Goal: Task Accomplishment & Management: Use online tool/utility

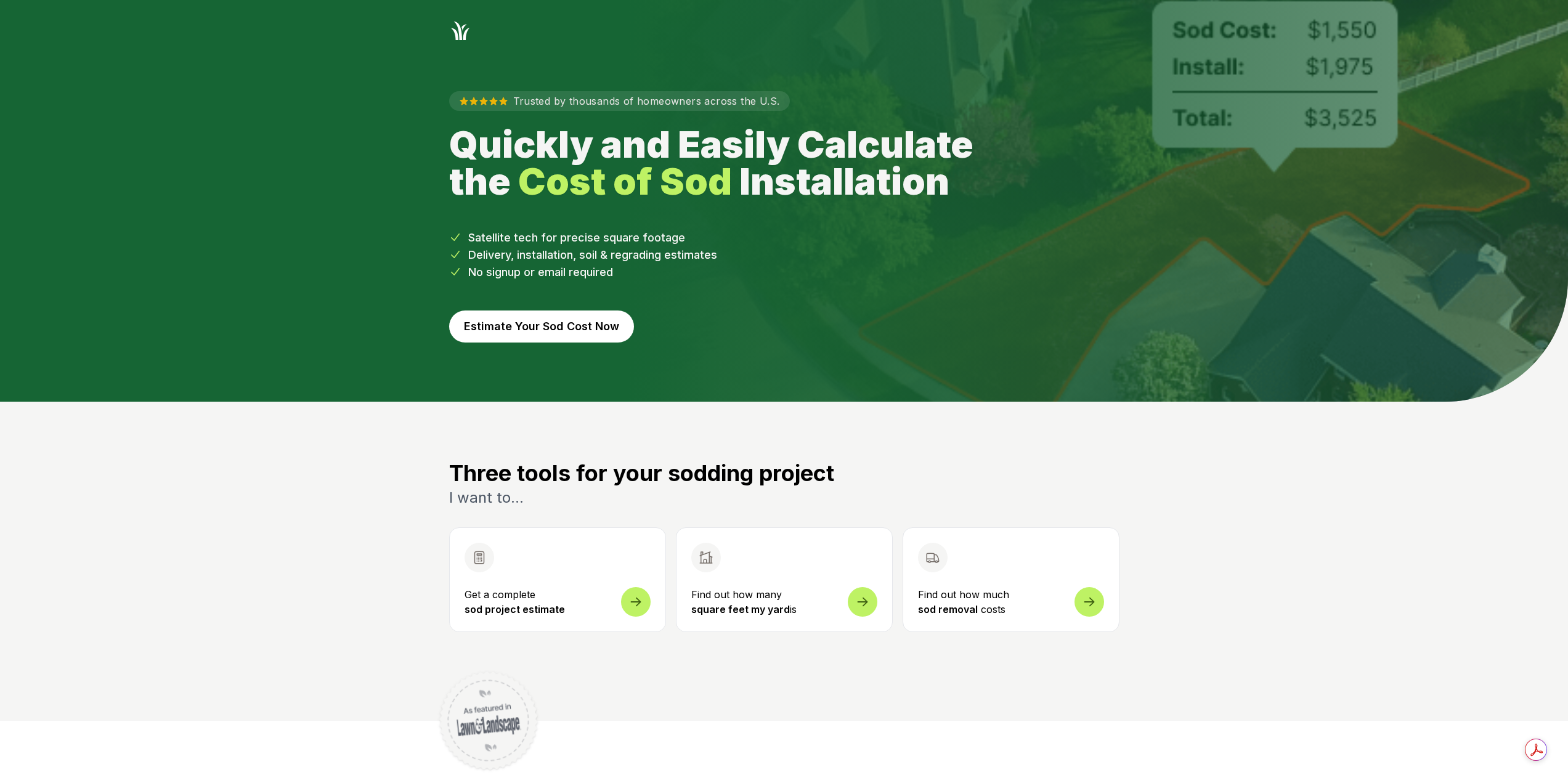
click at [528, 327] on button "Estimate Your Sod Cost Now" at bounding box center [542, 326] width 185 height 32
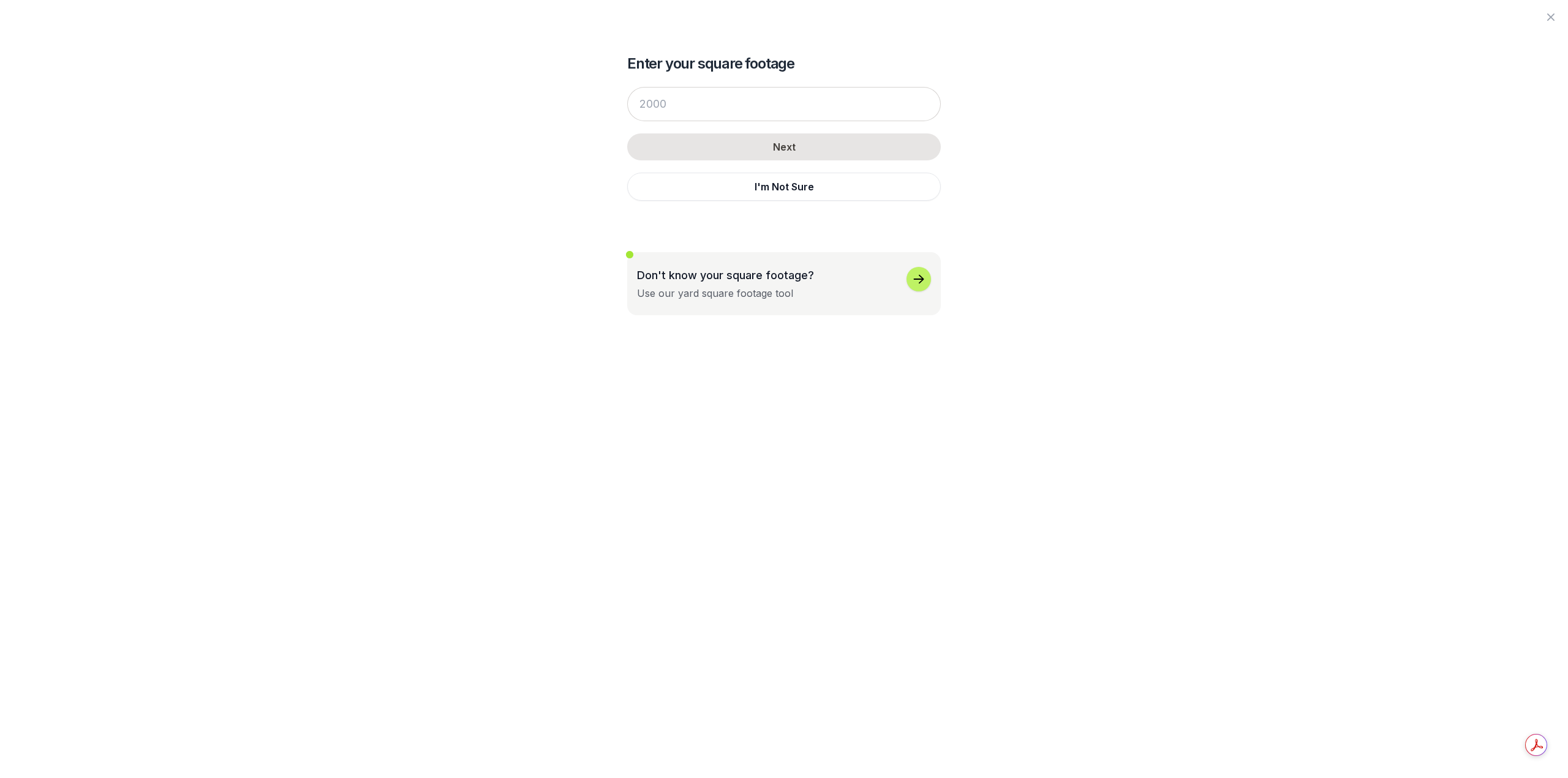
click at [755, 281] on p "Don't know your square footage?" at bounding box center [725, 275] width 177 height 16
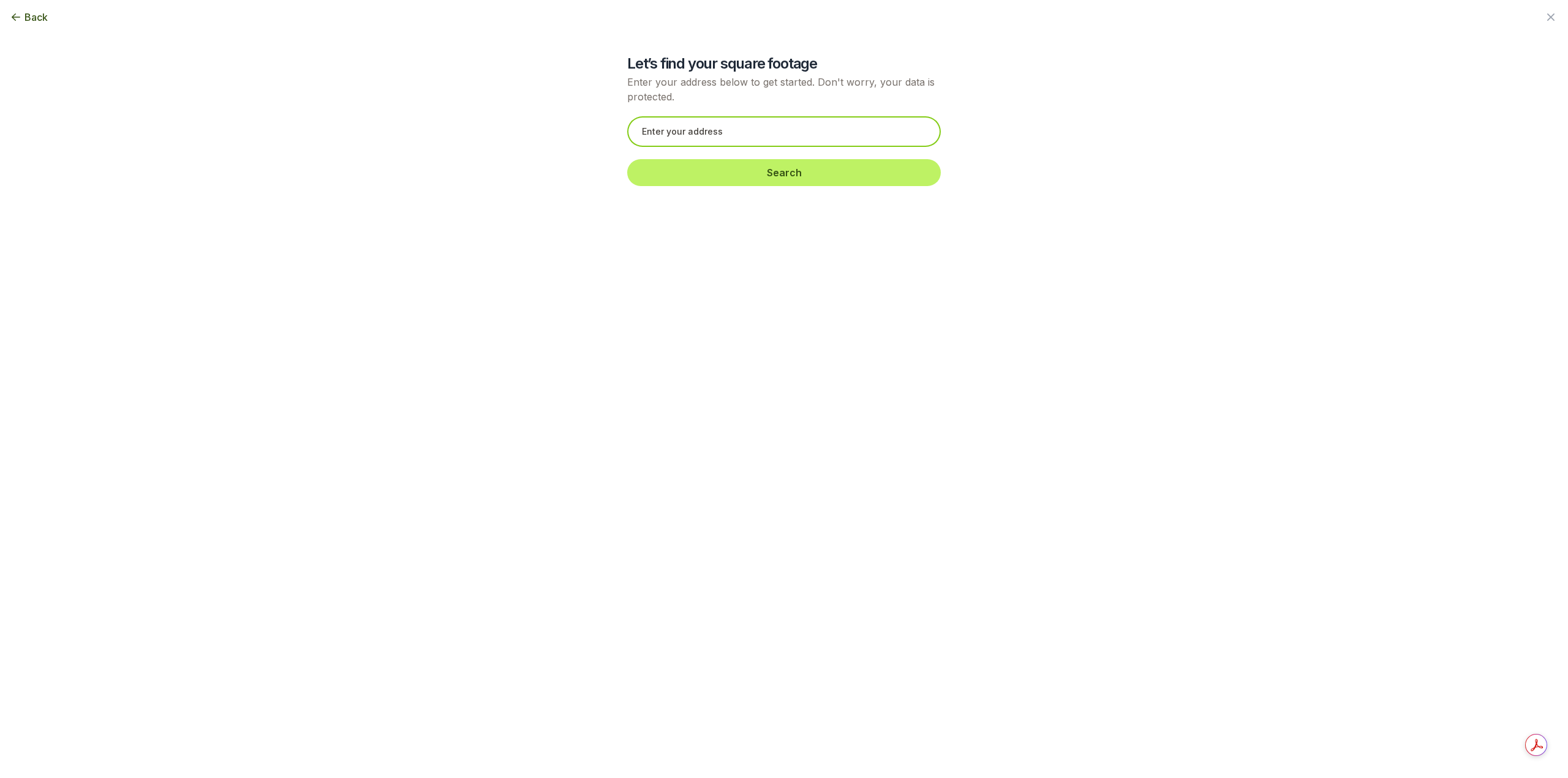
click at [743, 141] on input "text" at bounding box center [784, 131] width 314 height 31
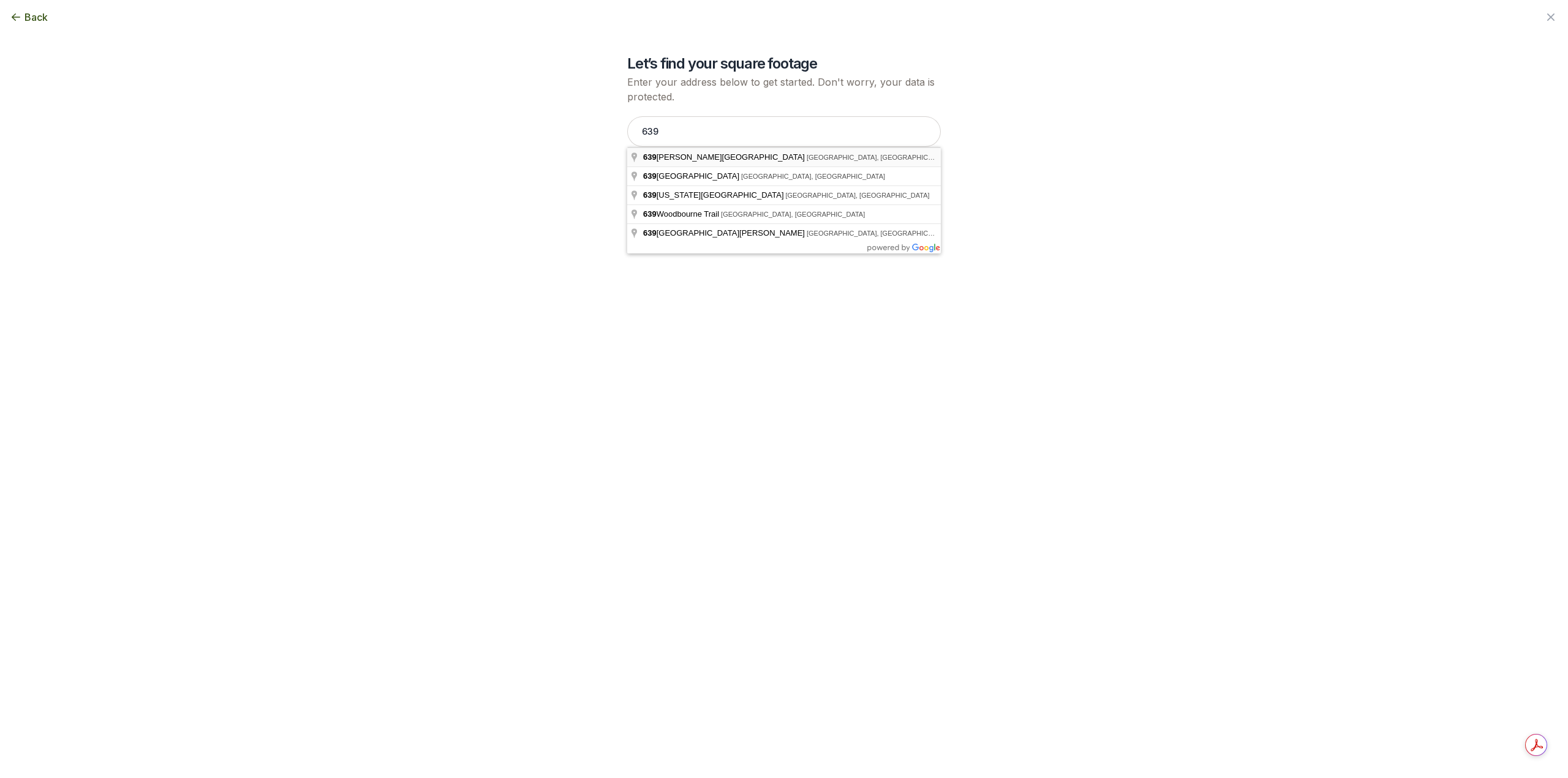
type input "[STREET_ADDRESS][PERSON_NAME]"
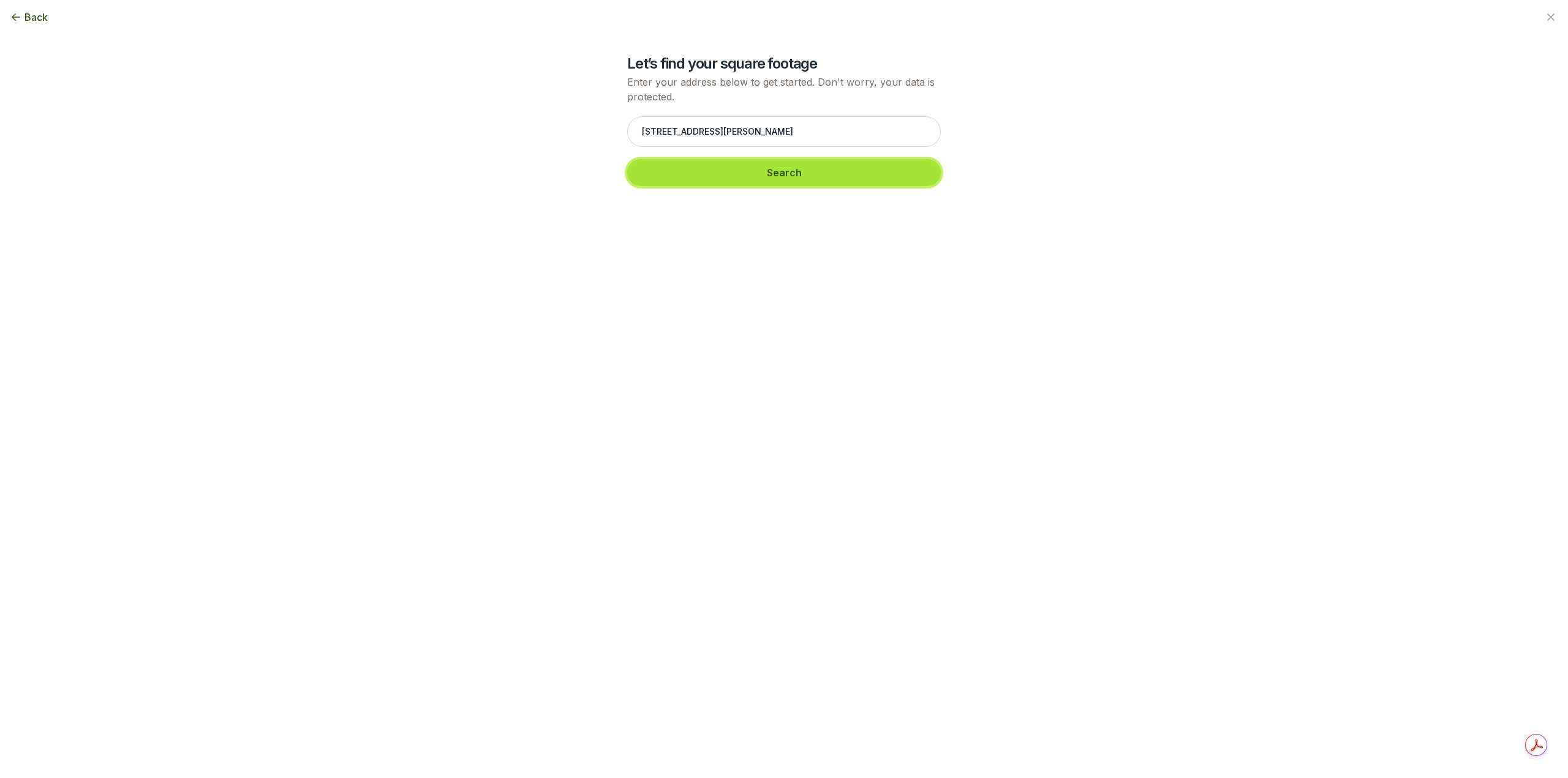
click at [754, 176] on button "Search" at bounding box center [784, 172] width 314 height 27
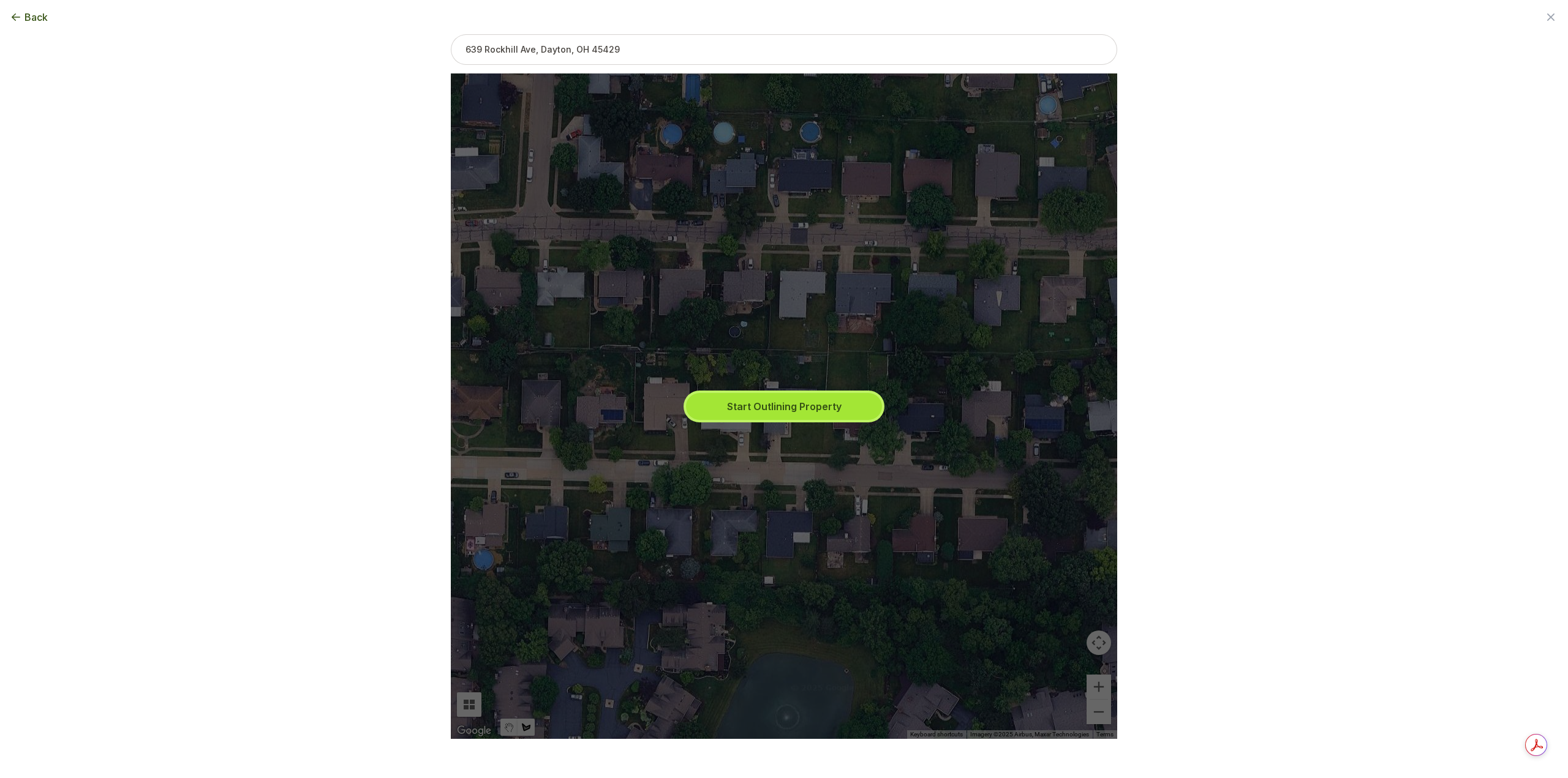
click at [804, 415] on button "Start Outlining Property" at bounding box center [784, 406] width 196 height 27
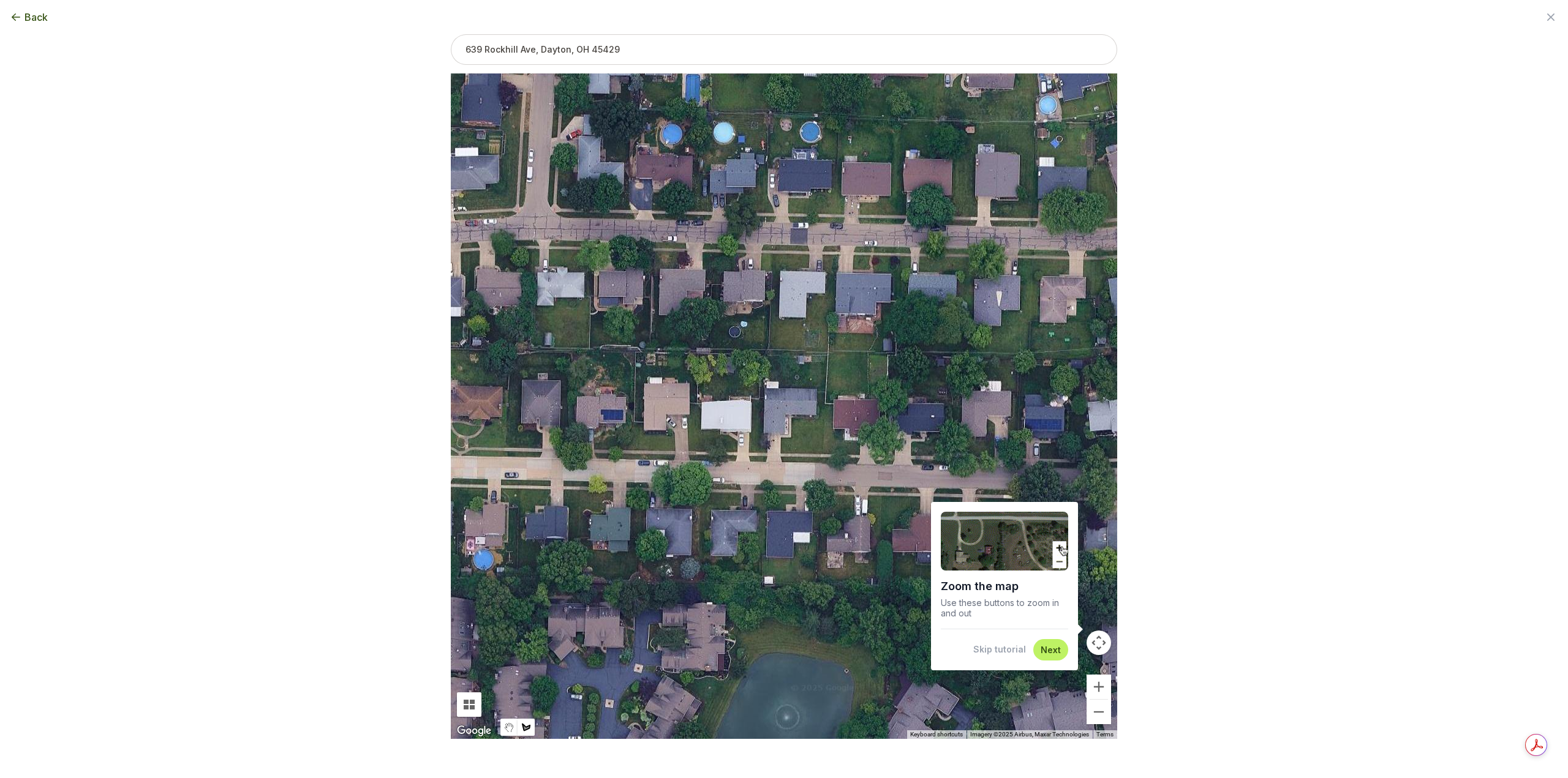
click at [1006, 650] on button "Skip tutorial" at bounding box center [1000, 650] width 53 height 12
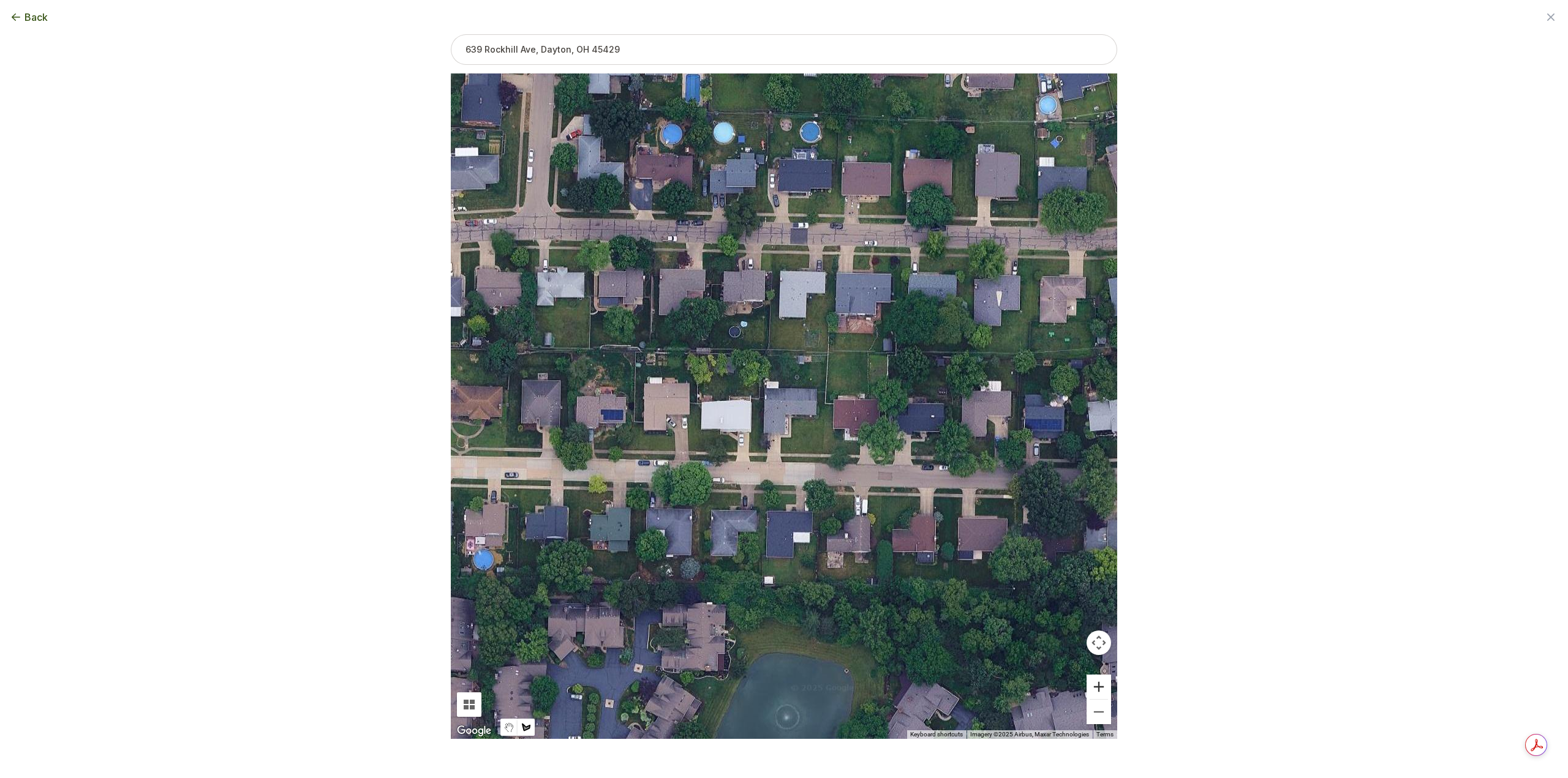
click at [1103, 685] on button "Zoom in" at bounding box center [1098, 686] width 25 height 25
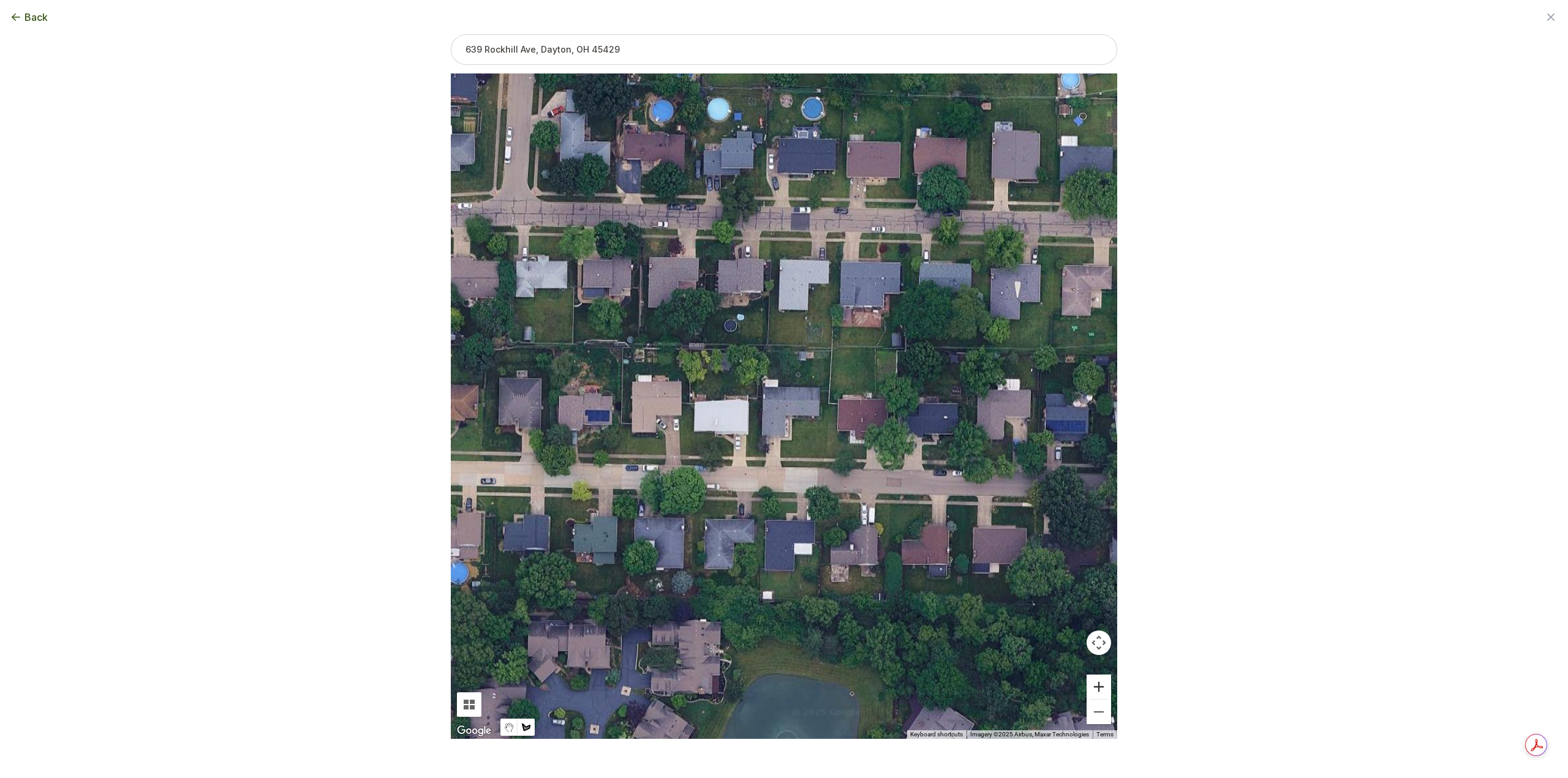
click at [1103, 685] on button "Zoom in" at bounding box center [1098, 686] width 25 height 25
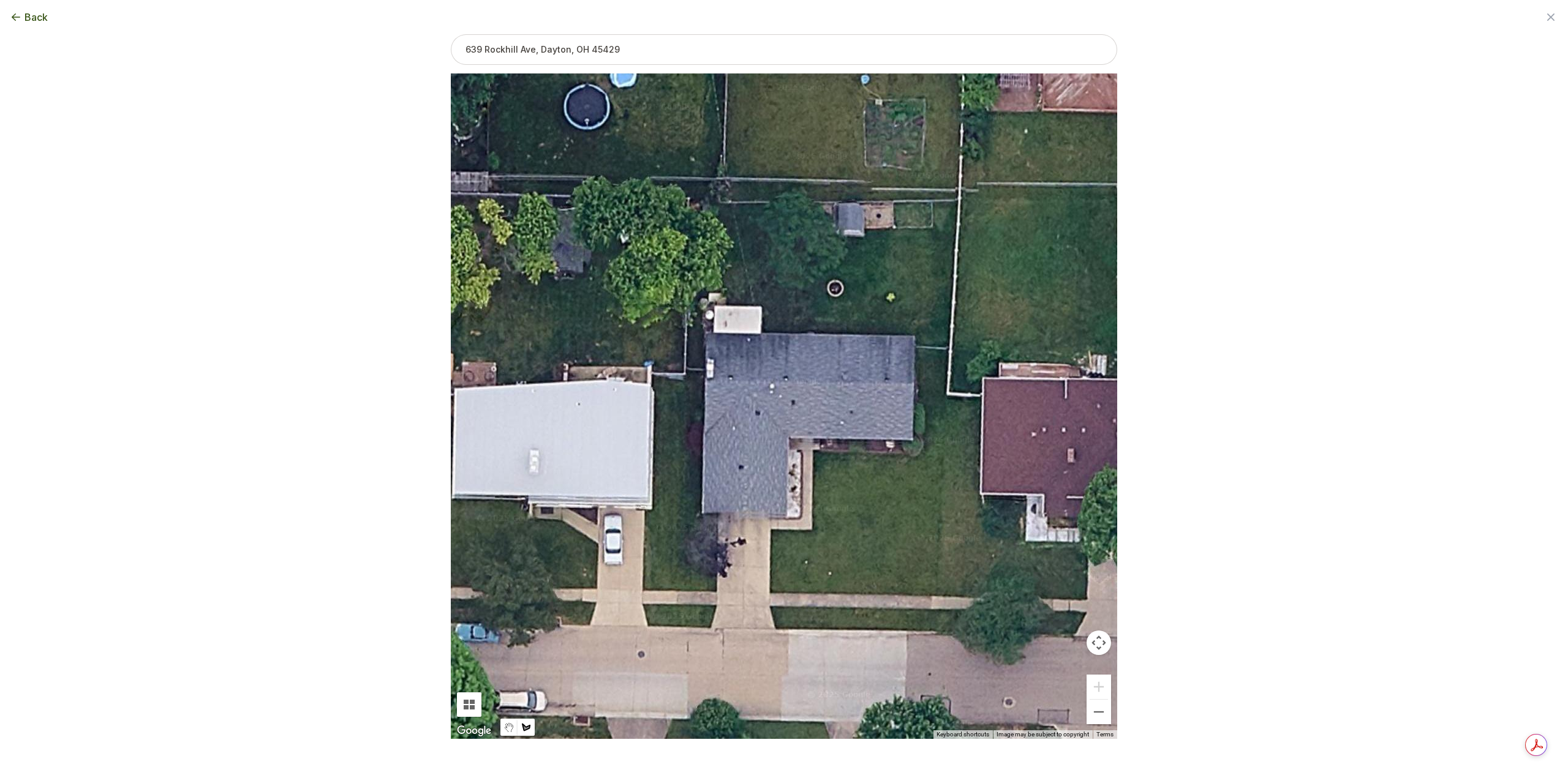
click at [920, 456] on div at bounding box center [784, 405] width 666 height 665
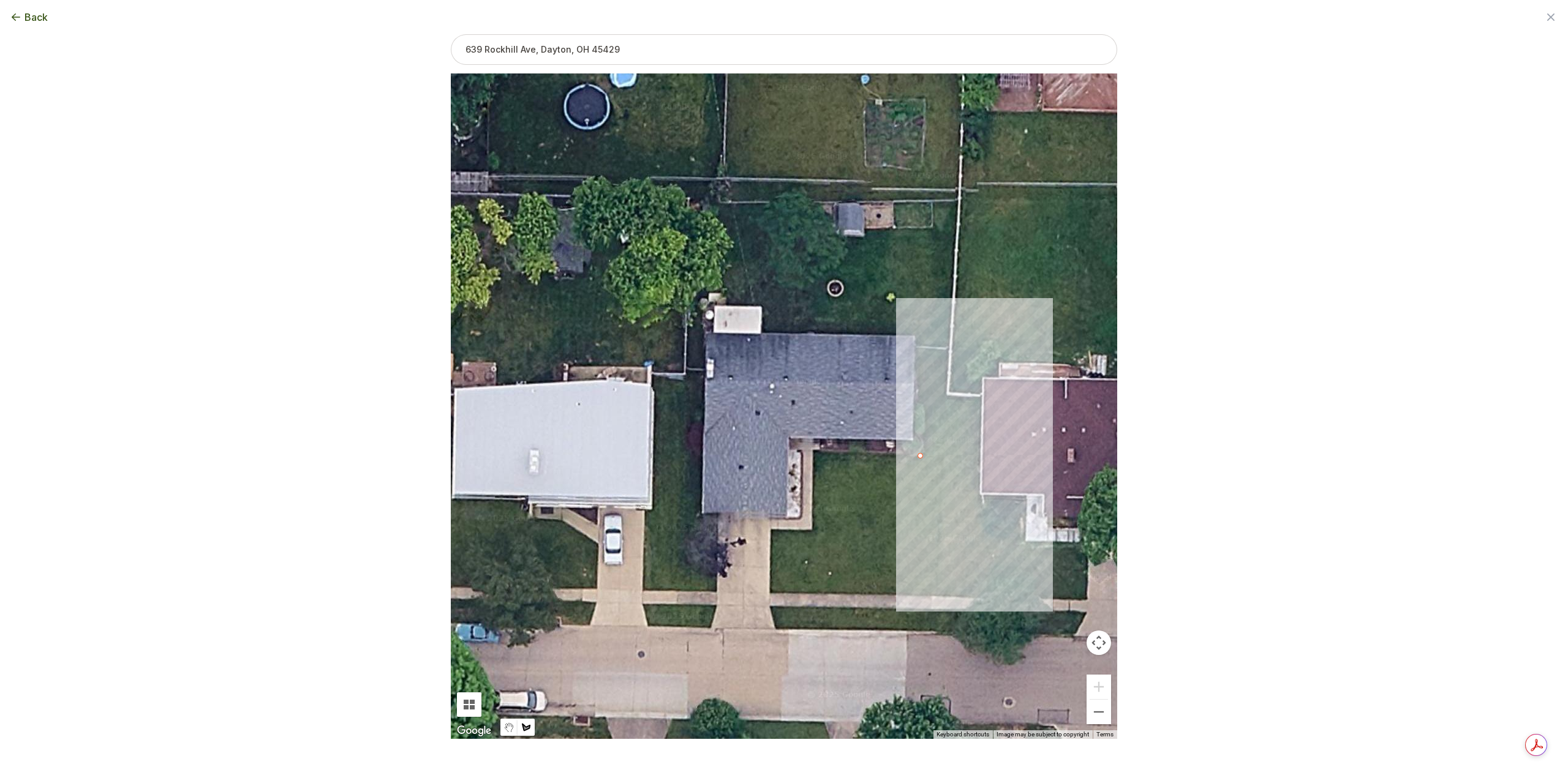
click at [916, 348] on div at bounding box center [784, 405] width 666 height 665
click at [949, 349] on div at bounding box center [784, 405] width 666 height 665
click at [935, 597] on div at bounding box center [784, 405] width 666 height 665
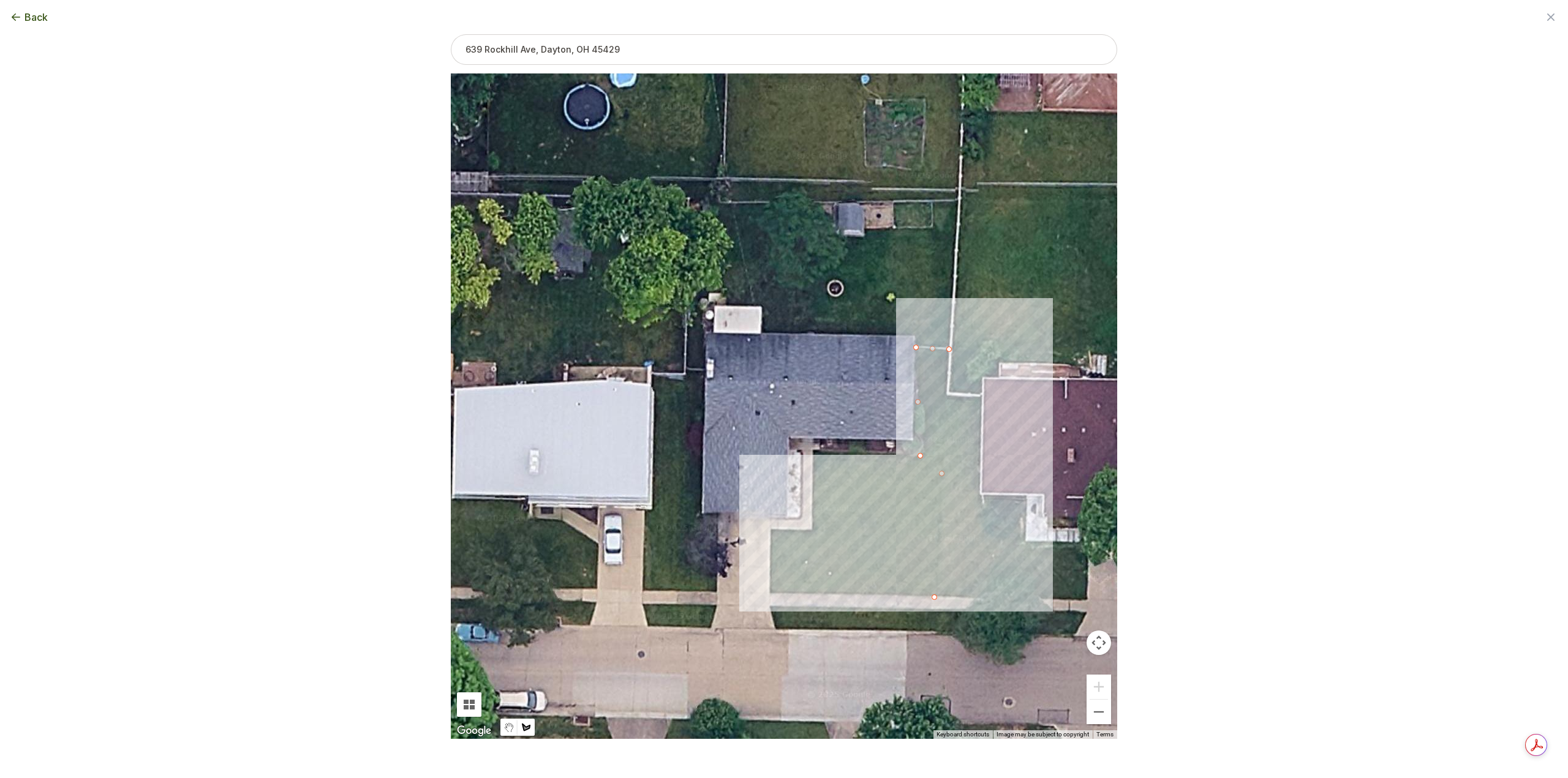
click at [770, 592] on div at bounding box center [784, 405] width 666 height 665
click at [771, 529] on div at bounding box center [784, 405] width 666 height 665
click at [814, 529] on div at bounding box center [784, 405] width 666 height 665
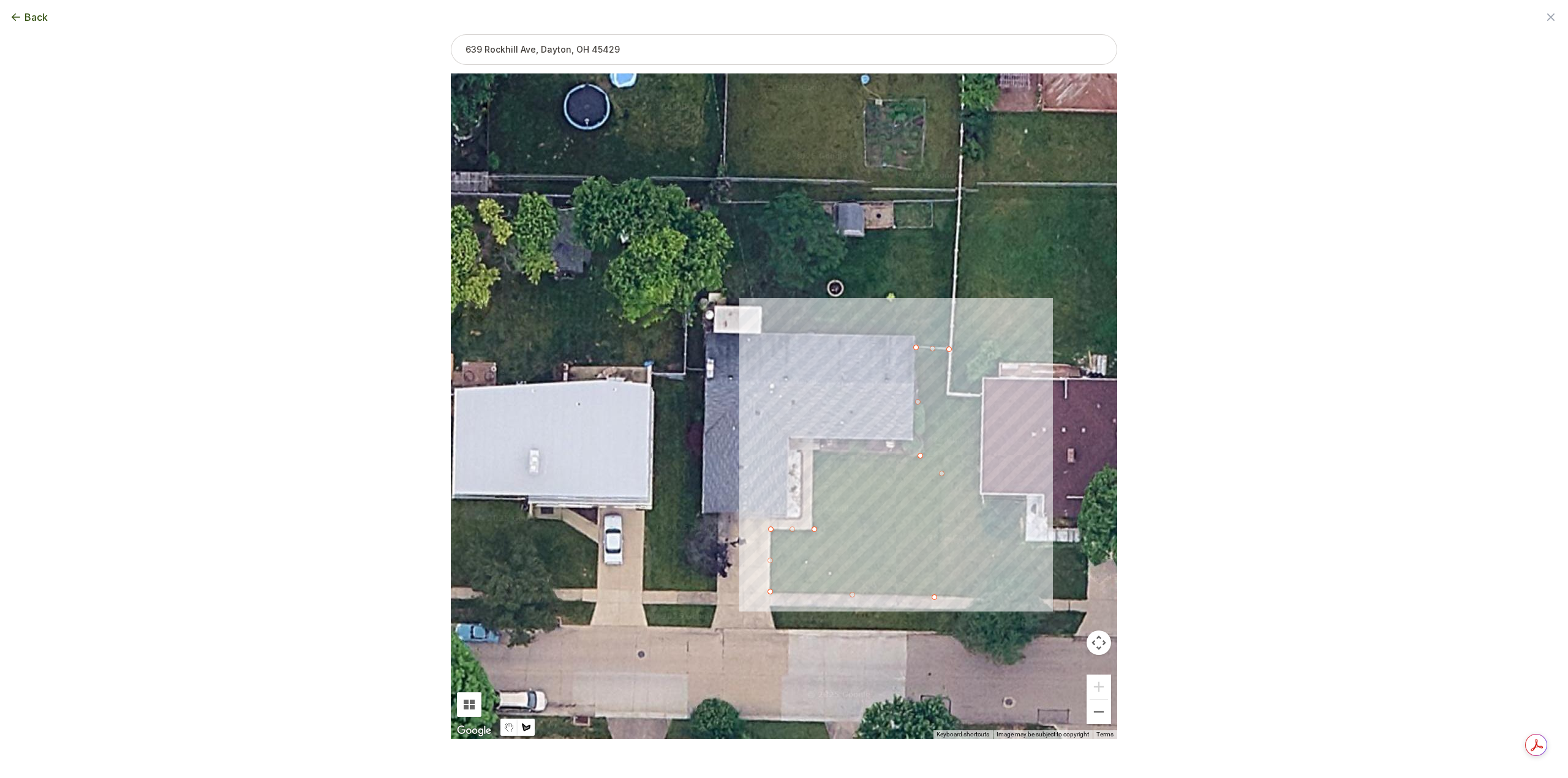
click at [814, 450] on div at bounding box center [784, 405] width 666 height 665
click at [919, 457] on div at bounding box center [784, 405] width 666 height 665
click at [716, 590] on div "2215 sqft" at bounding box center [784, 405] width 666 height 665
click at [708, 757] on button "Select another area" at bounding box center [700, 759] width 87 height 12
click at [770, 607] on div at bounding box center [784, 405] width 666 height 665
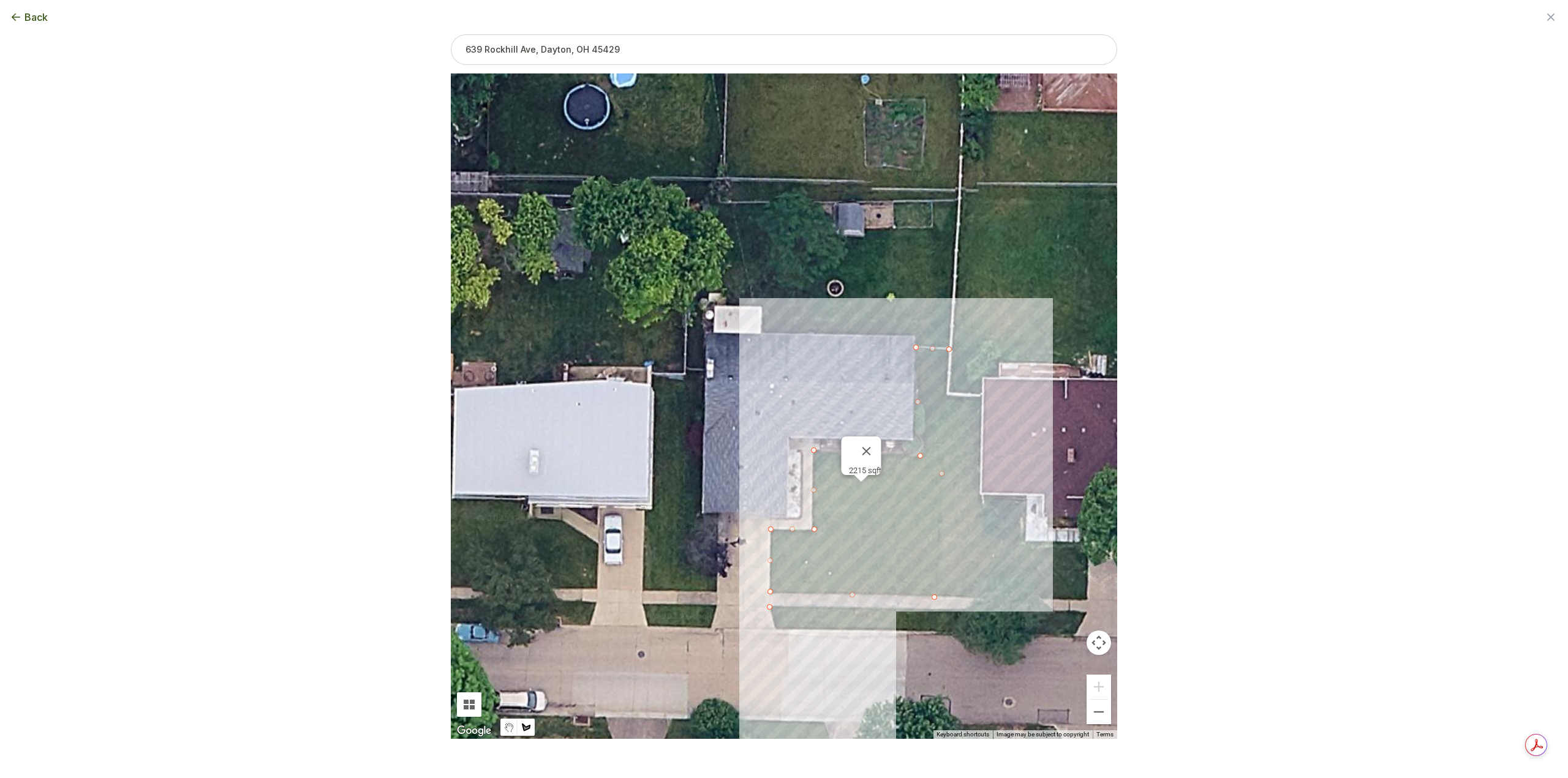
click at [775, 629] on div at bounding box center [784, 405] width 666 height 665
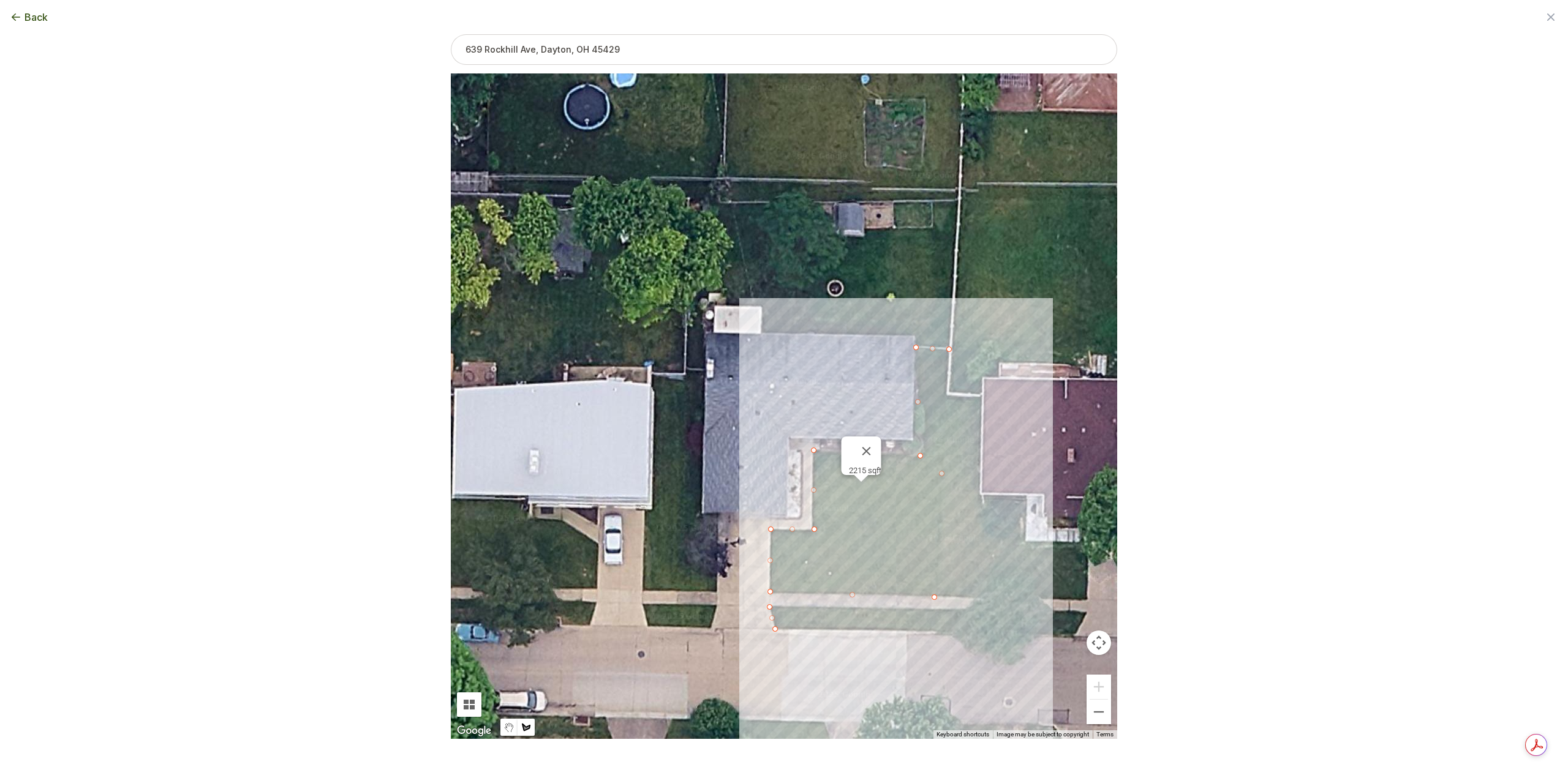
click at [933, 631] on div at bounding box center [784, 405] width 666 height 665
click at [934, 610] on div at bounding box center [784, 405] width 666 height 665
click at [774, 607] on div at bounding box center [784, 405] width 666 height 665
click at [710, 760] on button "Select another area" at bounding box center [700, 759] width 87 height 12
click at [710, 627] on div at bounding box center [784, 405] width 666 height 665
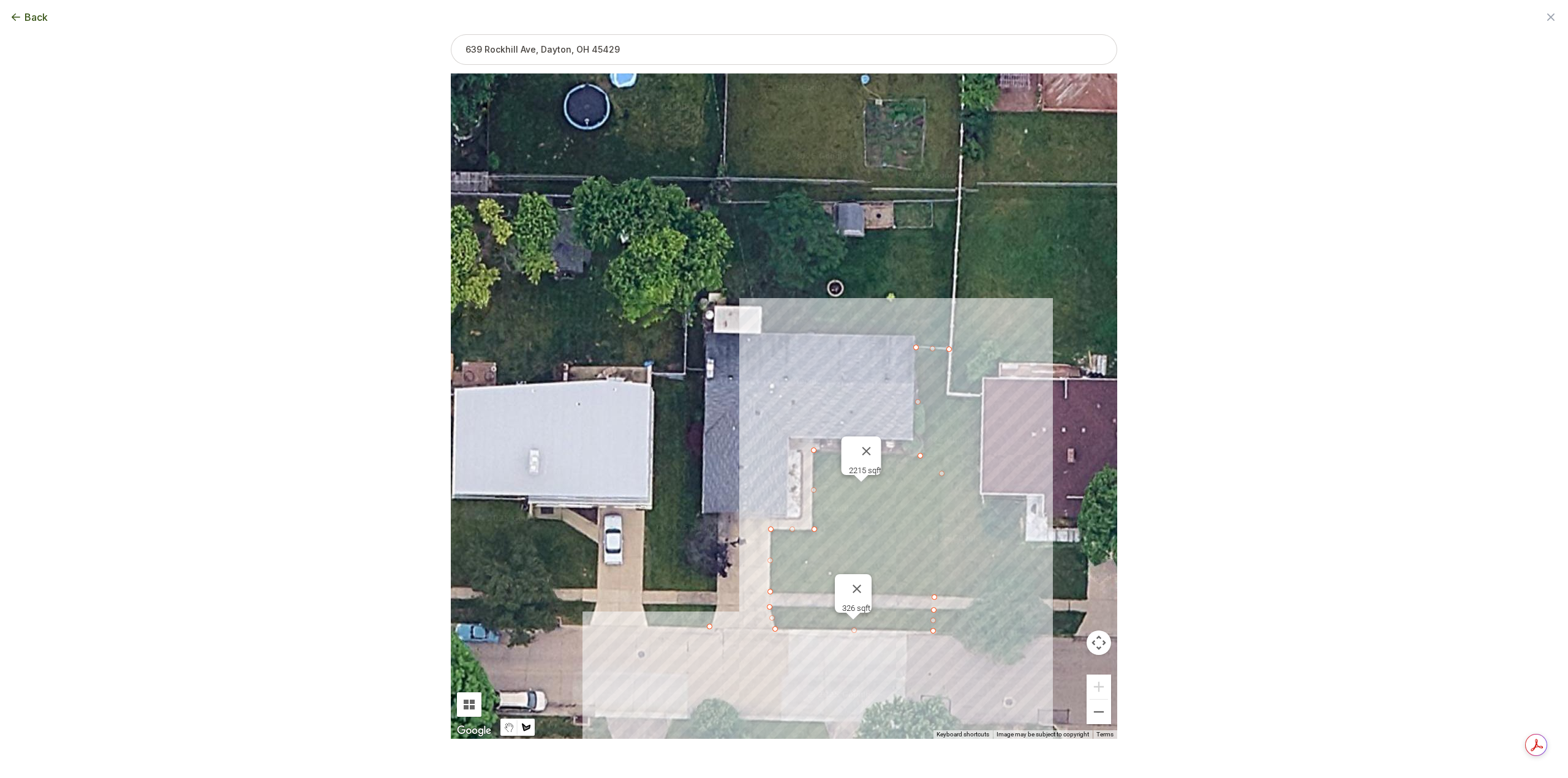
click at [681, 627] on div at bounding box center [784, 405] width 666 height 665
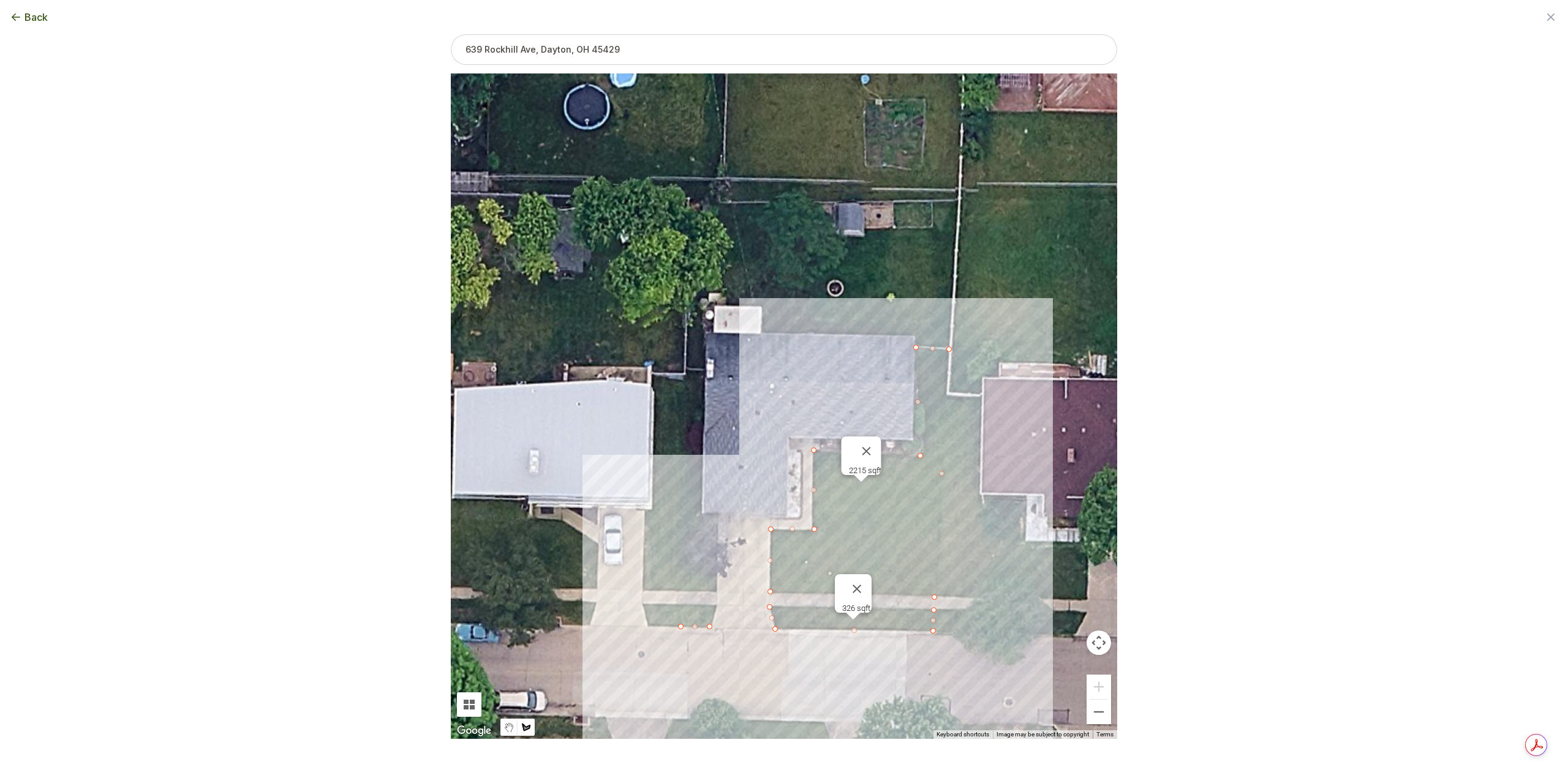
click at [681, 604] on div at bounding box center [784, 405] width 666 height 665
click at [718, 604] on div at bounding box center [784, 405] width 666 height 665
click at [709, 622] on div at bounding box center [784, 405] width 666 height 665
click at [706, 756] on button "Select another area" at bounding box center [700, 759] width 87 height 12
click at [684, 379] on div at bounding box center [784, 405] width 666 height 665
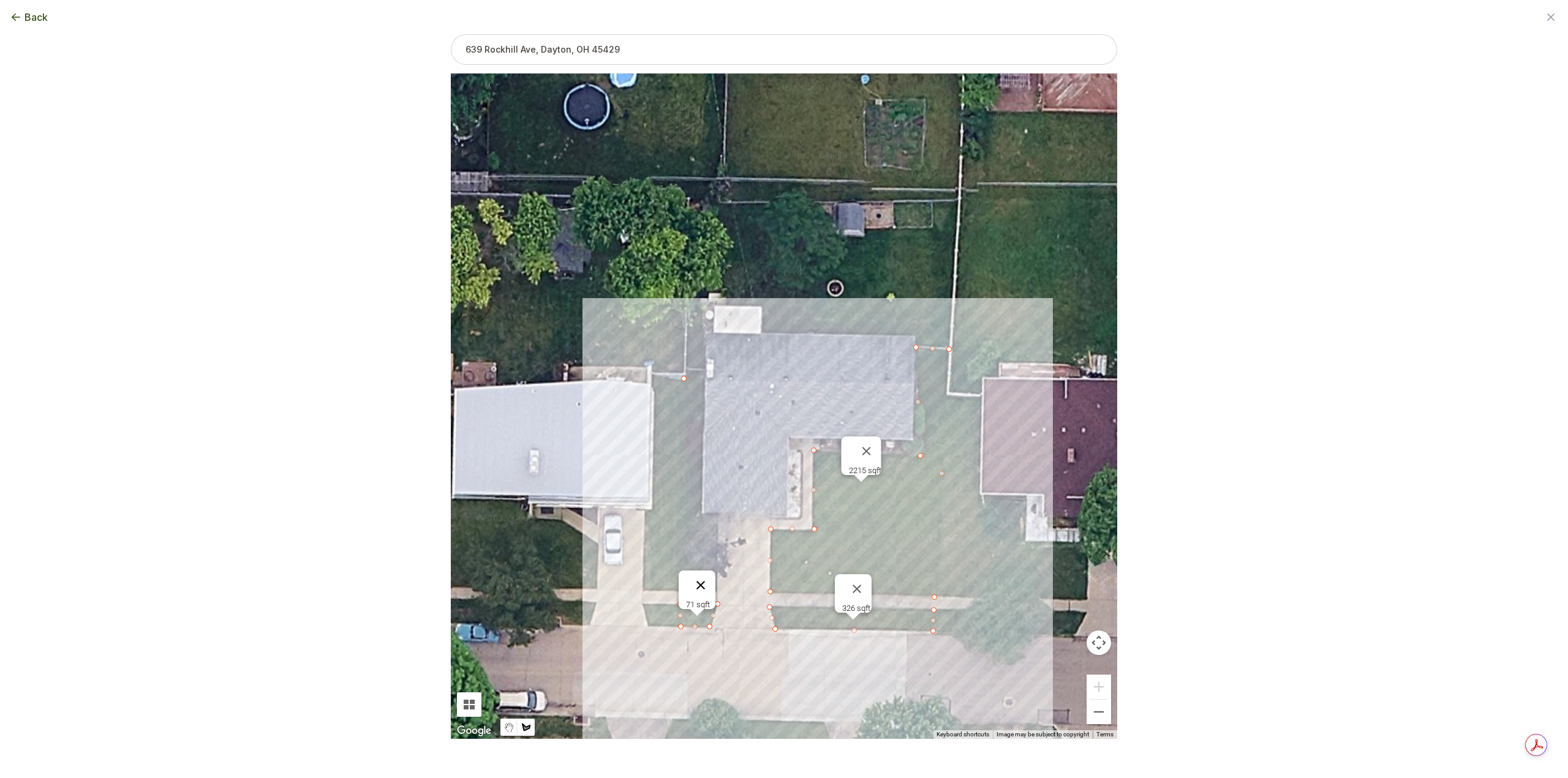
click at [704, 579] on button "Close" at bounding box center [700, 585] width 29 height 29
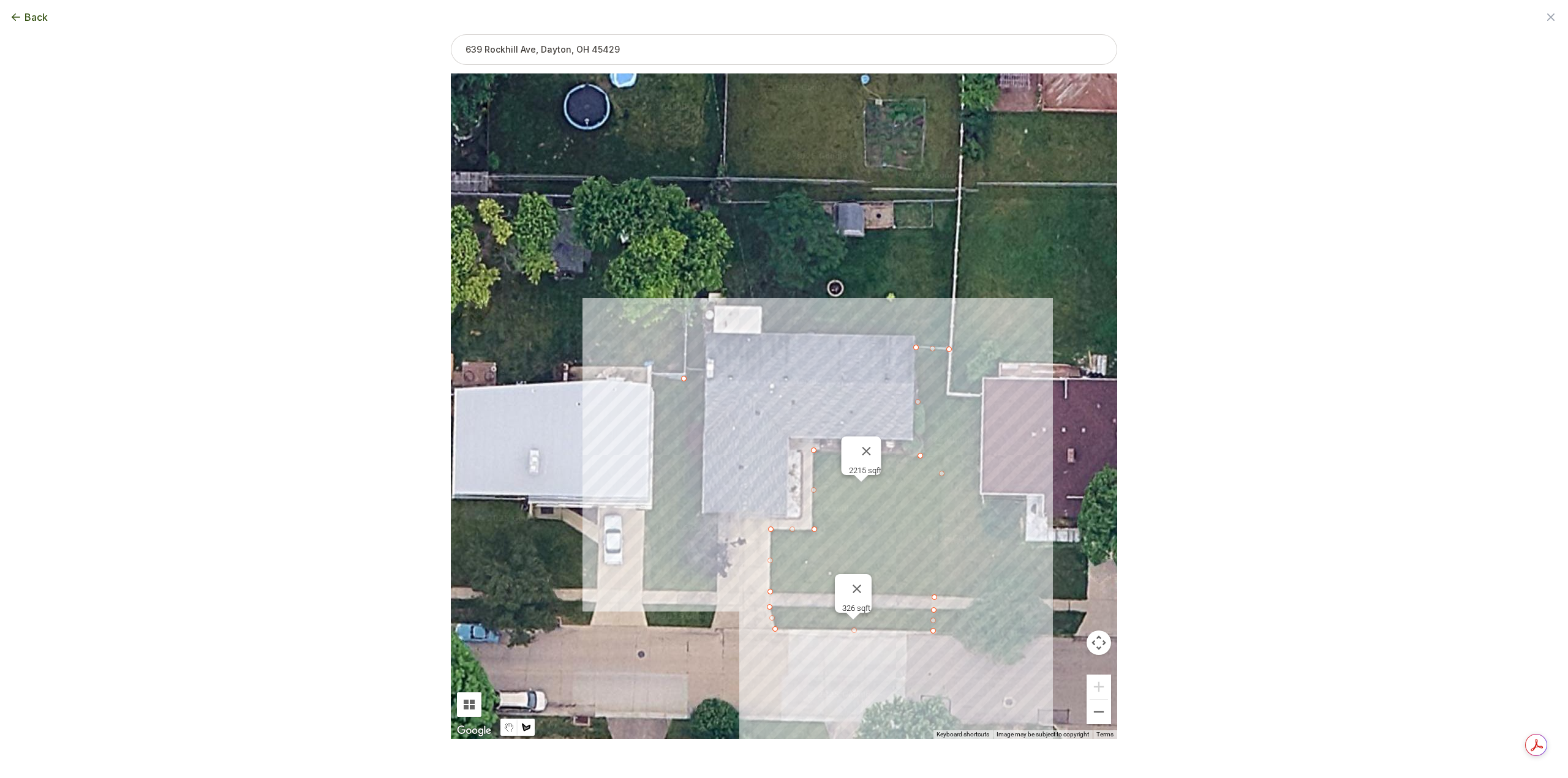
click at [681, 591] on div at bounding box center [784, 405] width 666 height 665
click at [715, 593] on div at bounding box center [784, 405] width 666 height 665
click at [714, 538] on div at bounding box center [784, 405] width 666 height 665
click at [696, 538] on div at bounding box center [784, 405] width 666 height 665
click at [698, 467] on div at bounding box center [784, 405] width 666 height 665
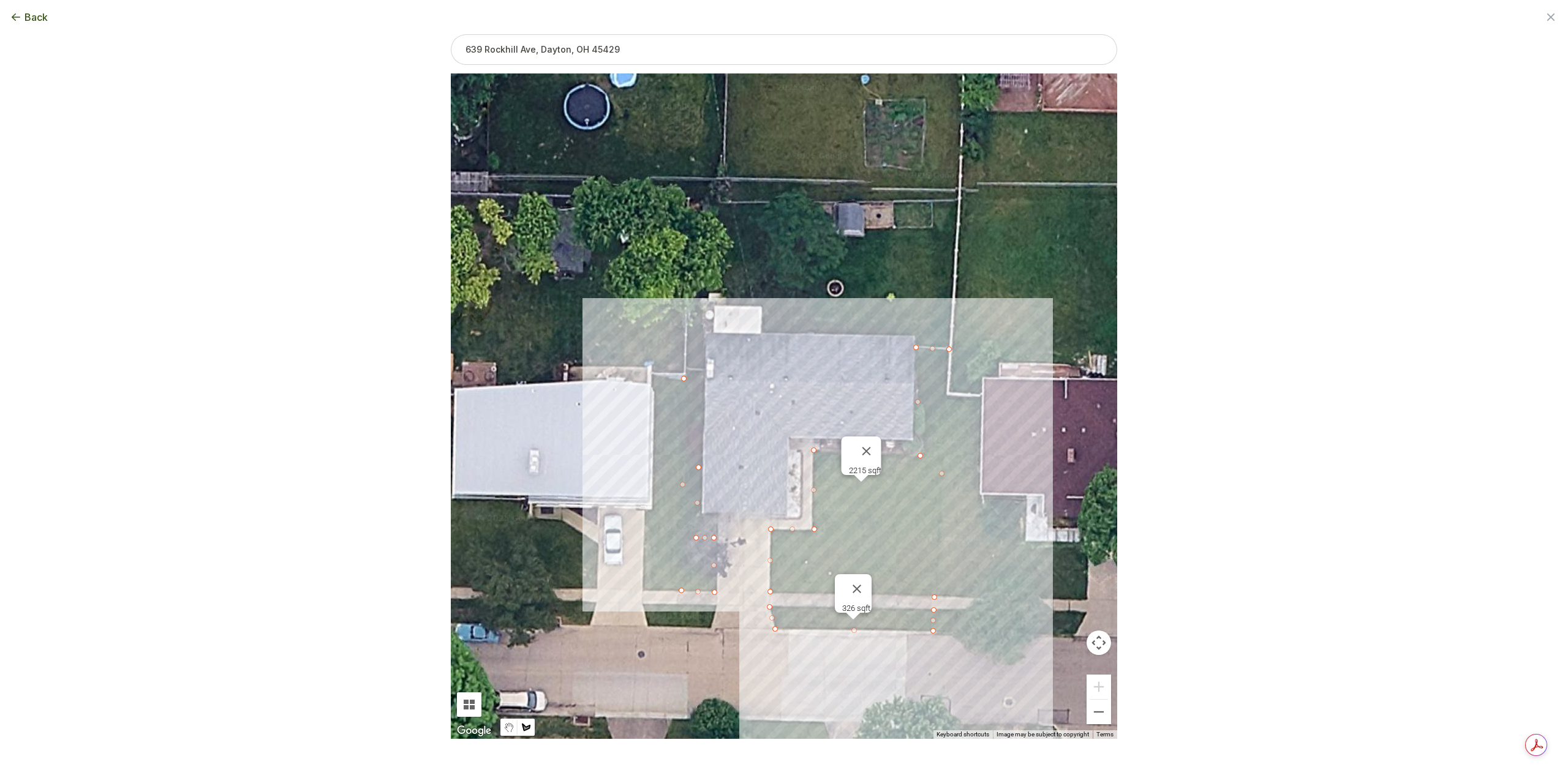
click at [688, 442] on div at bounding box center [784, 405] width 666 height 665
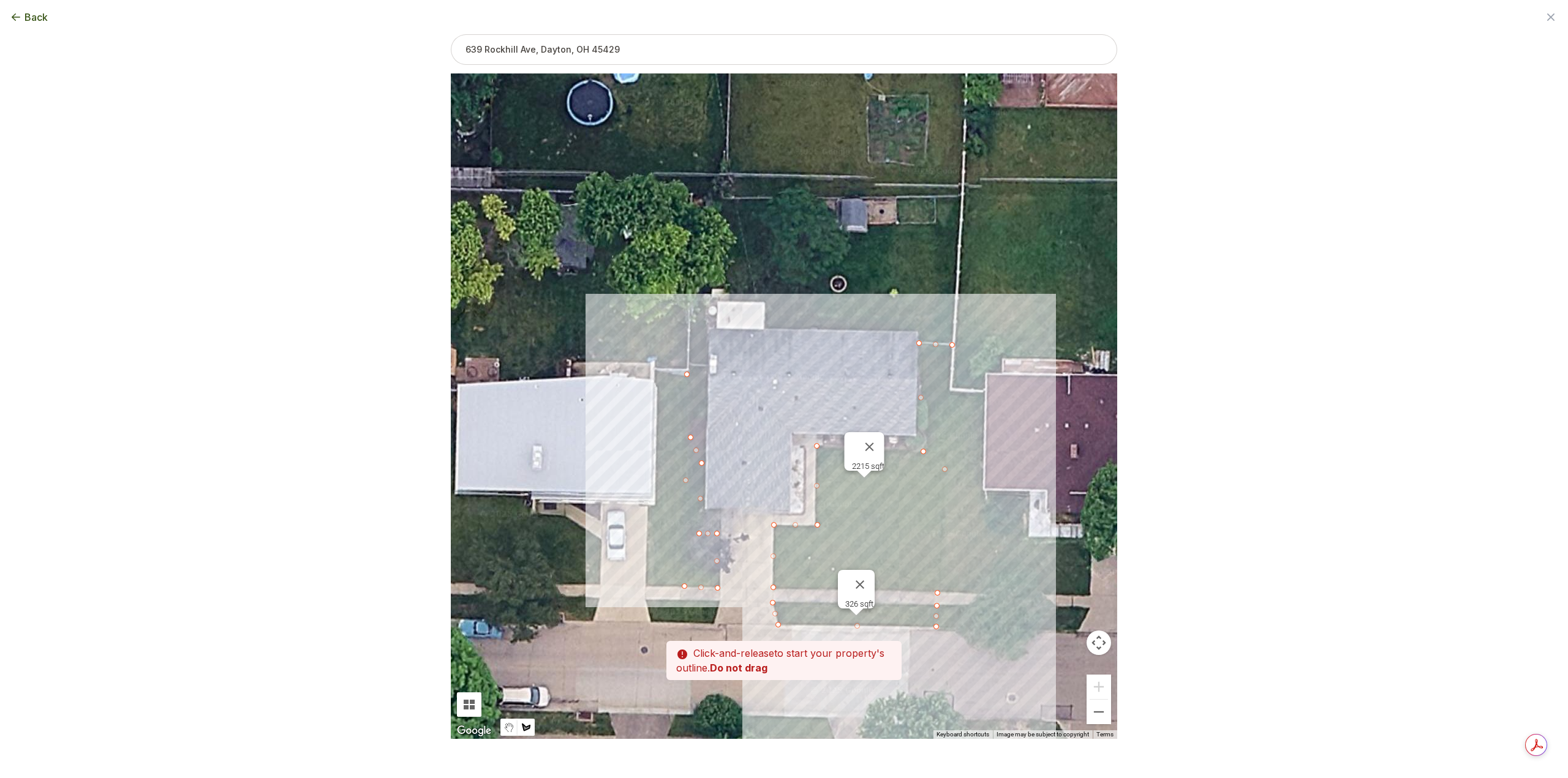
drag, startPoint x: 687, startPoint y: 440, endPoint x: 691, endPoint y: 435, distance: 6.4
click at [691, 435] on div at bounding box center [784, 405] width 666 height 665
click at [702, 407] on div at bounding box center [784, 405] width 666 height 665
click at [702, 367] on div at bounding box center [784, 405] width 666 height 665
click at [690, 369] on div at bounding box center [784, 405] width 666 height 665
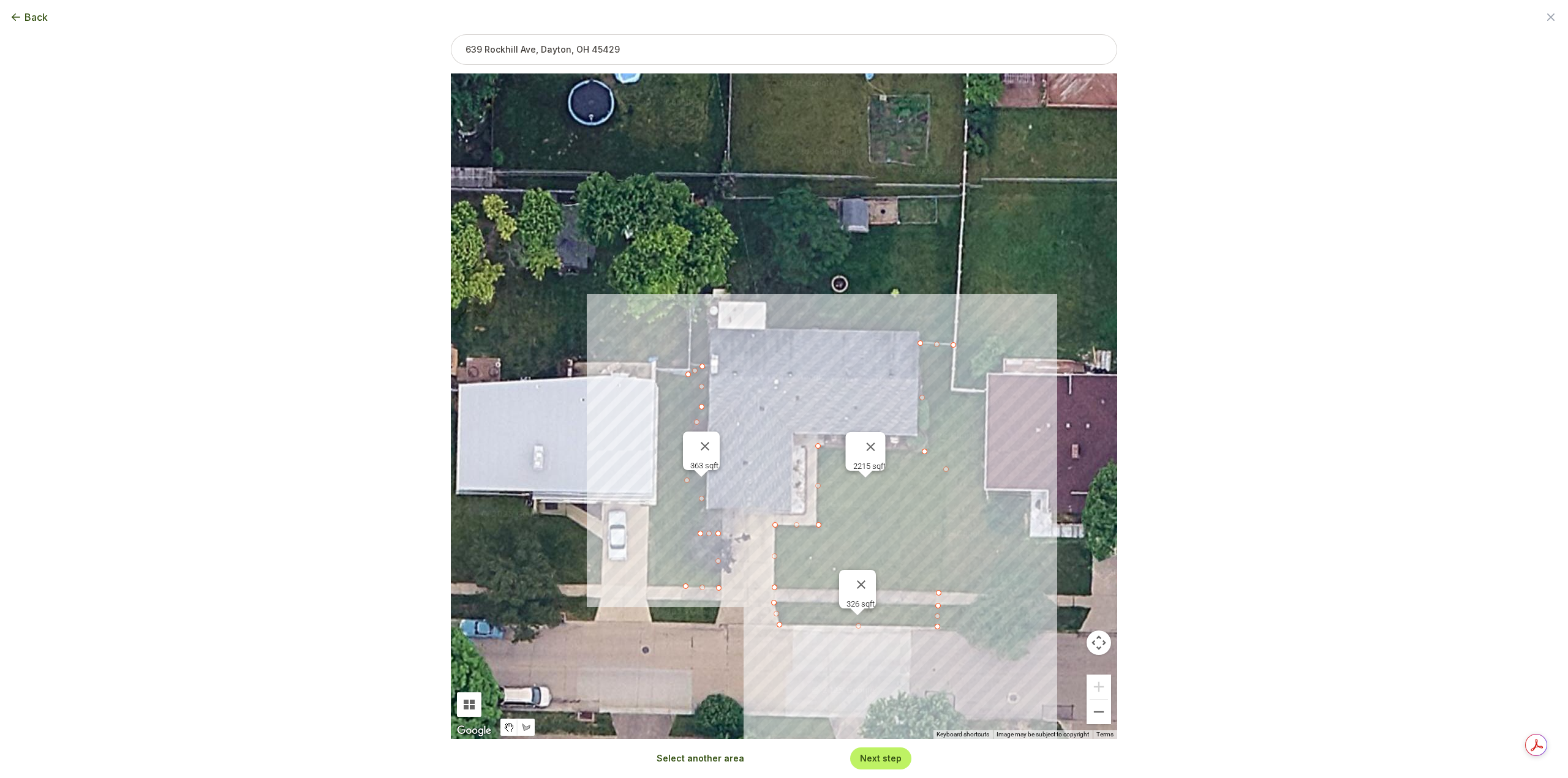
click at [710, 756] on button "Select another area" at bounding box center [700, 759] width 87 height 12
click at [684, 601] on div at bounding box center [784, 405] width 666 height 665
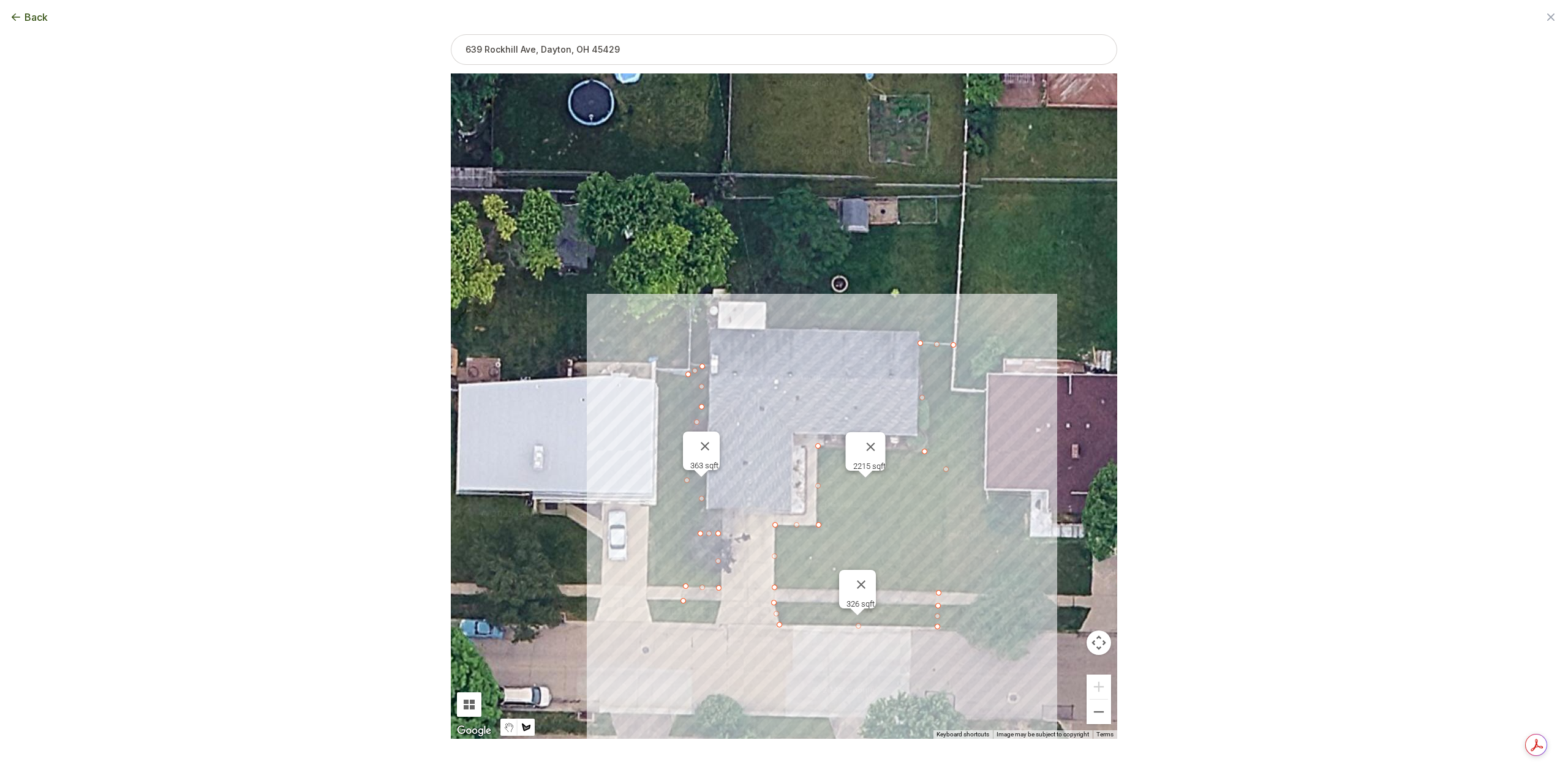
click at [684, 622] on div at bounding box center [784, 405] width 666 height 665
click at [713, 623] on div at bounding box center [784, 405] width 666 height 665
click at [721, 602] on div at bounding box center [784, 405] width 666 height 665
click at [682, 598] on div at bounding box center [784, 405] width 666 height 665
click at [884, 767] on div "Next step" at bounding box center [881, 758] width 61 height 22
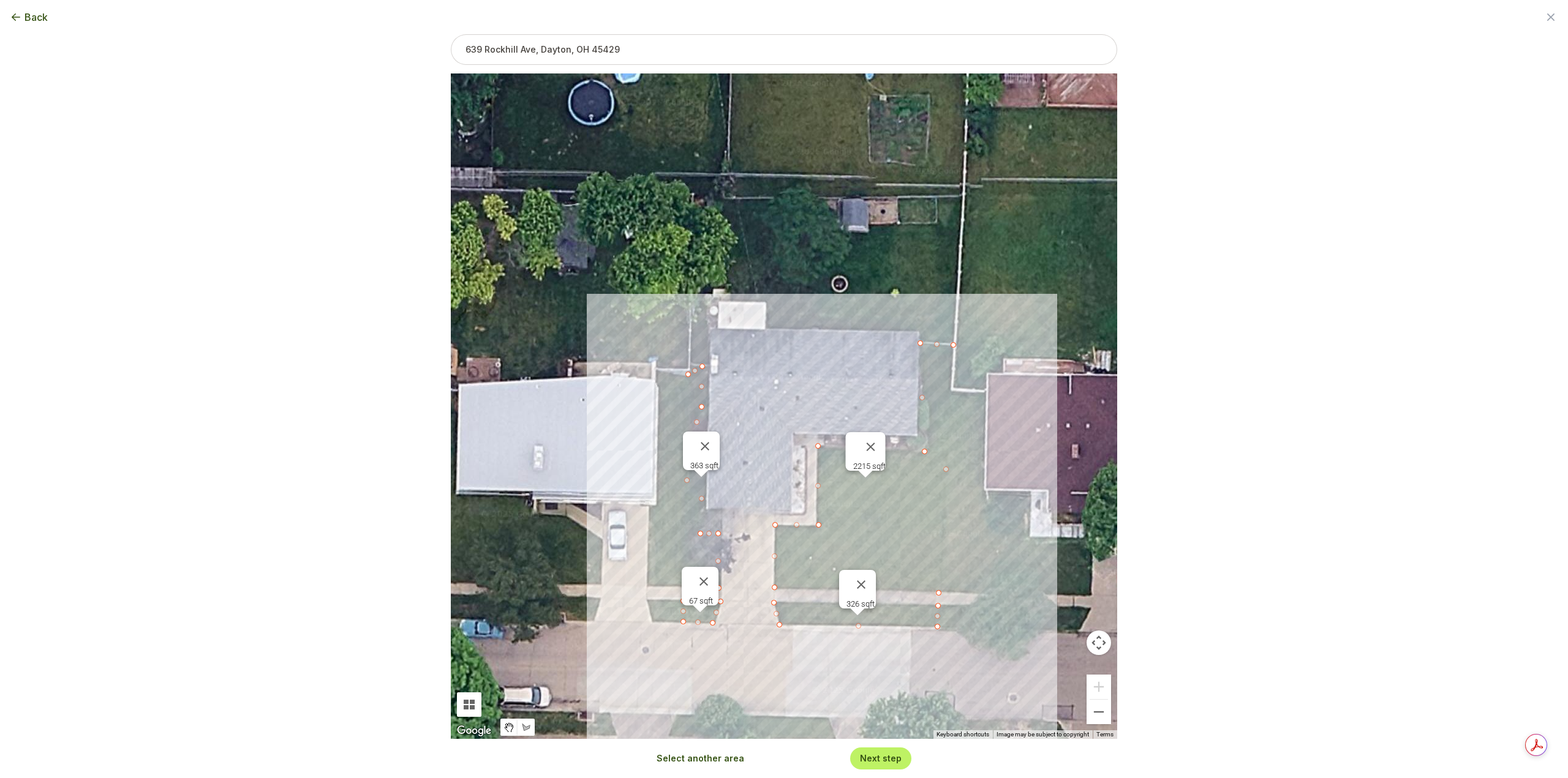
click at [881, 762] on button "Next step" at bounding box center [881, 759] width 42 height 12
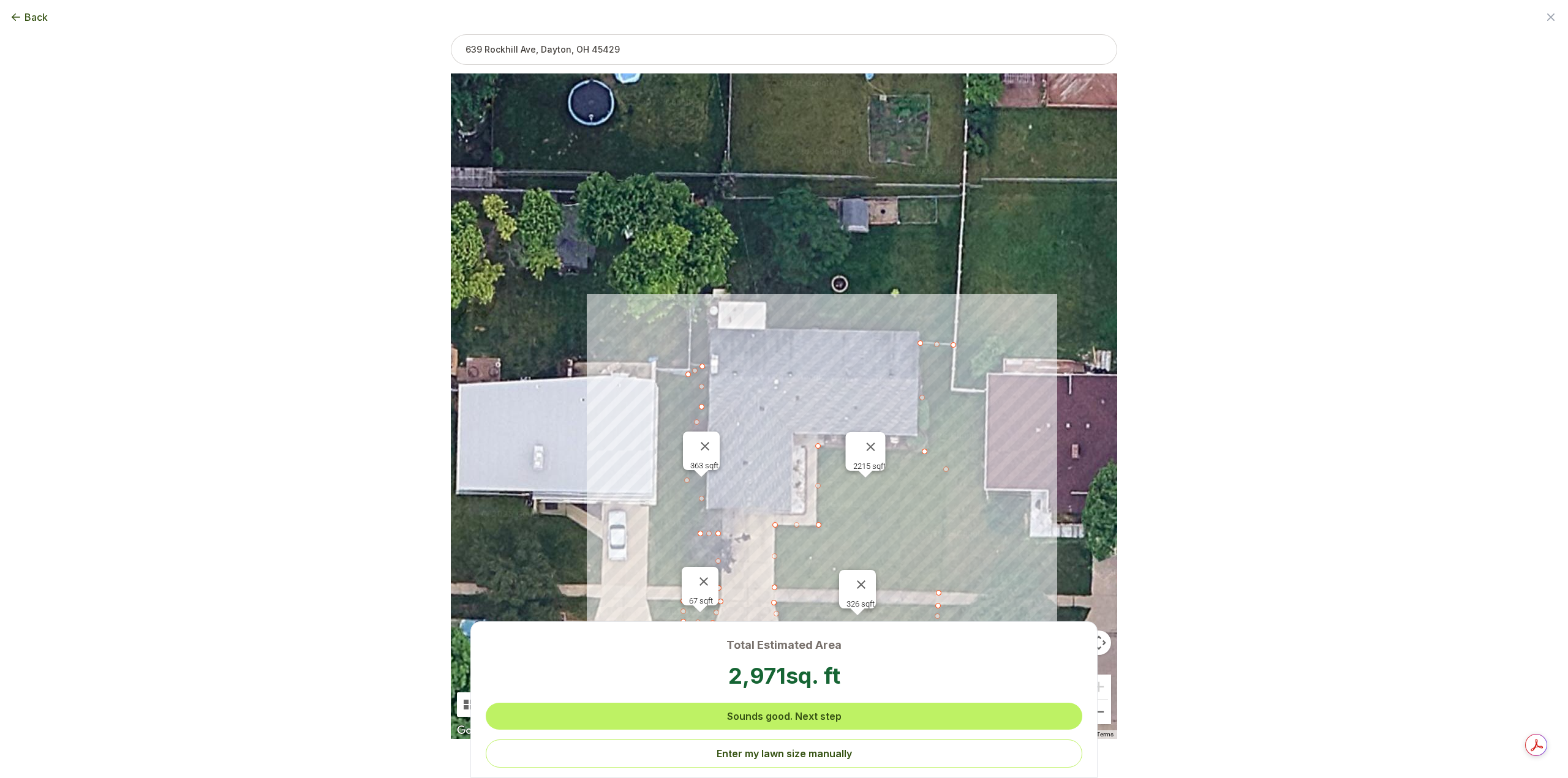
click at [1280, 651] on div "Total Estimated Area 2,971 sq. ft Sounds good. Next step Enter my lawn size man…" at bounding box center [784, 700] width 1568 height 157
click at [744, 759] on button "Enter my lawn size manually" at bounding box center [784, 753] width 597 height 28
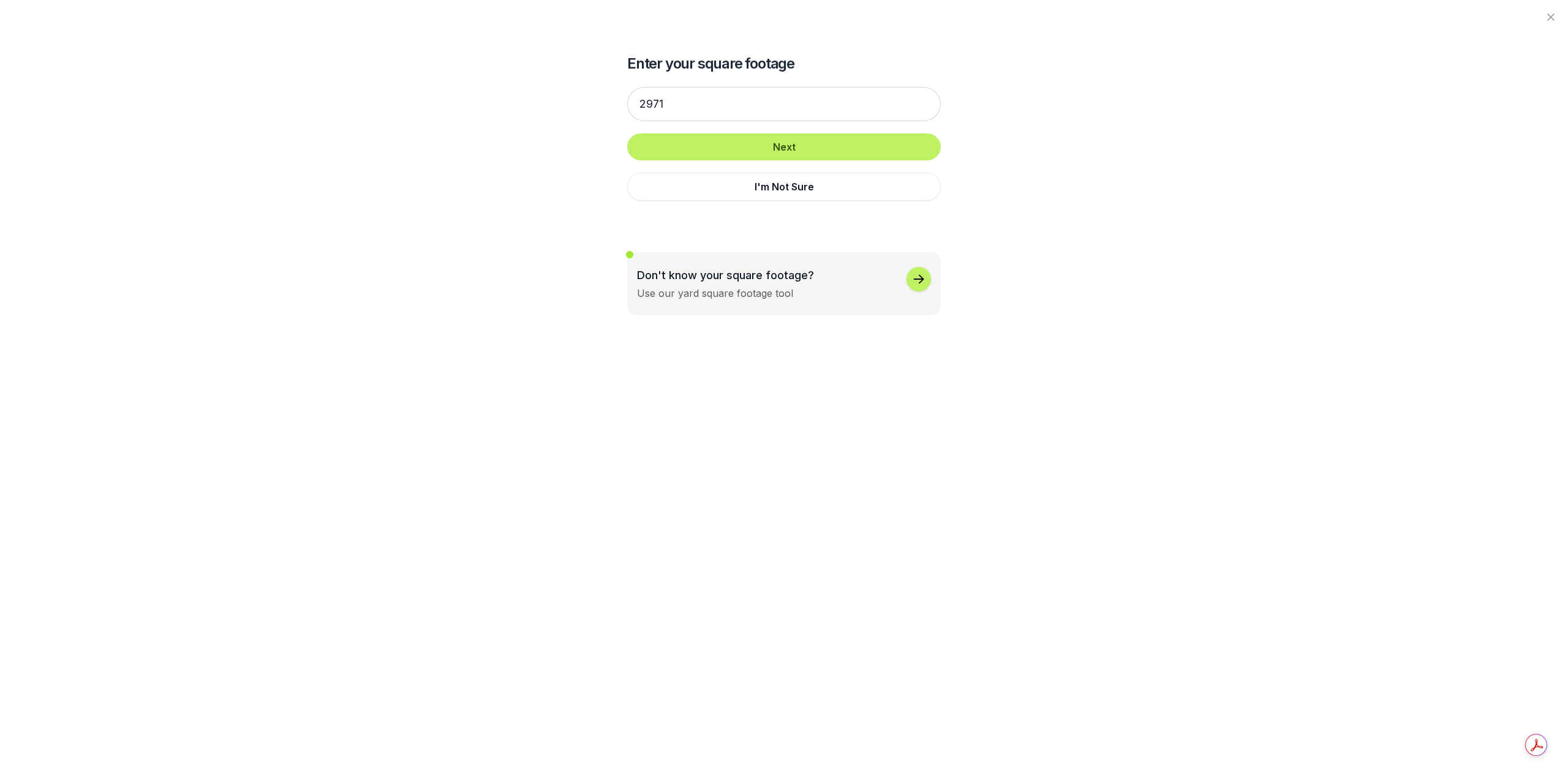
click at [846, 273] on div "Don't know your square footage? Use our yard square footage tool" at bounding box center [784, 283] width 294 height 34
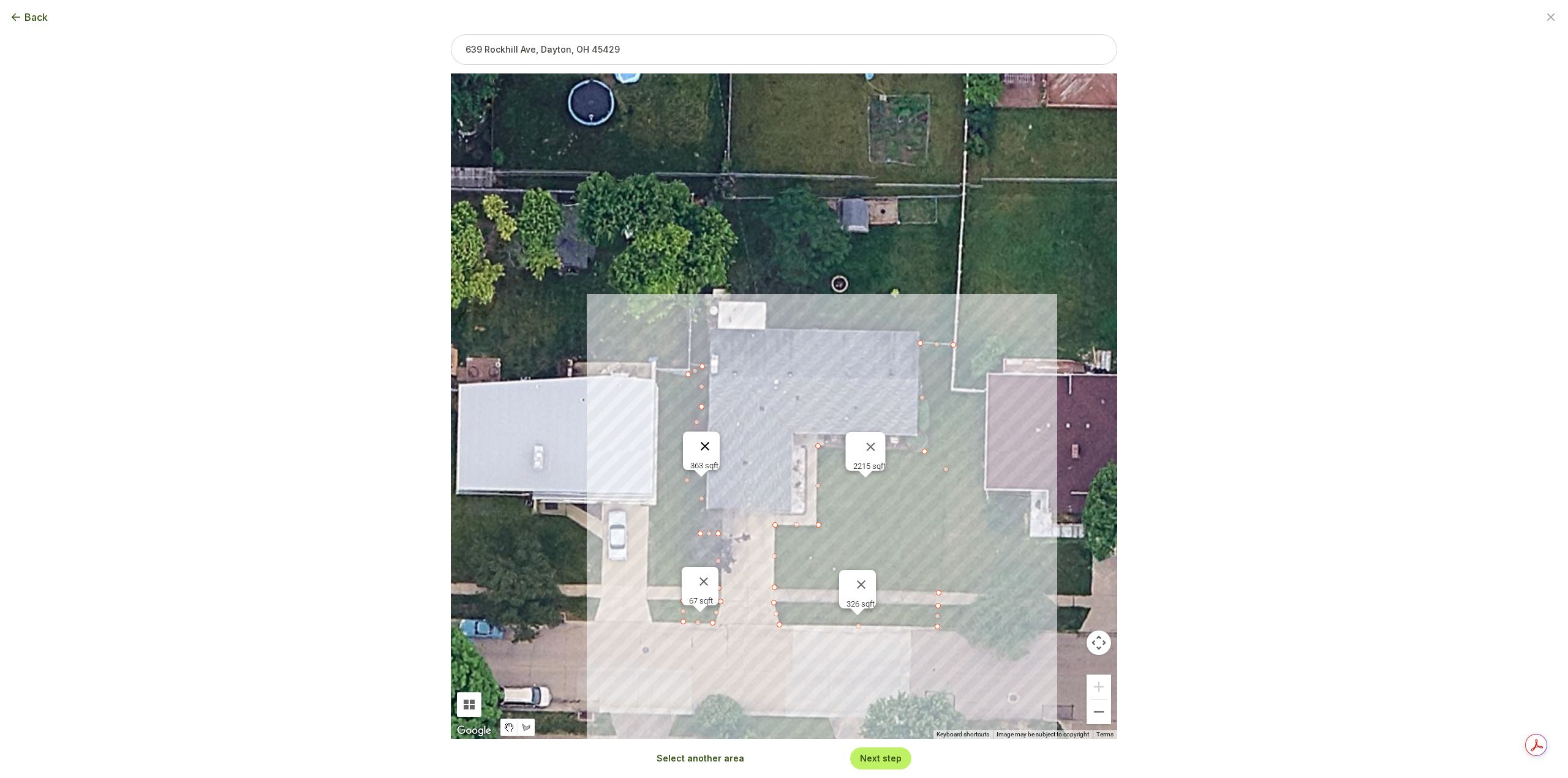
click at [707, 437] on button "Close" at bounding box center [704, 446] width 29 height 29
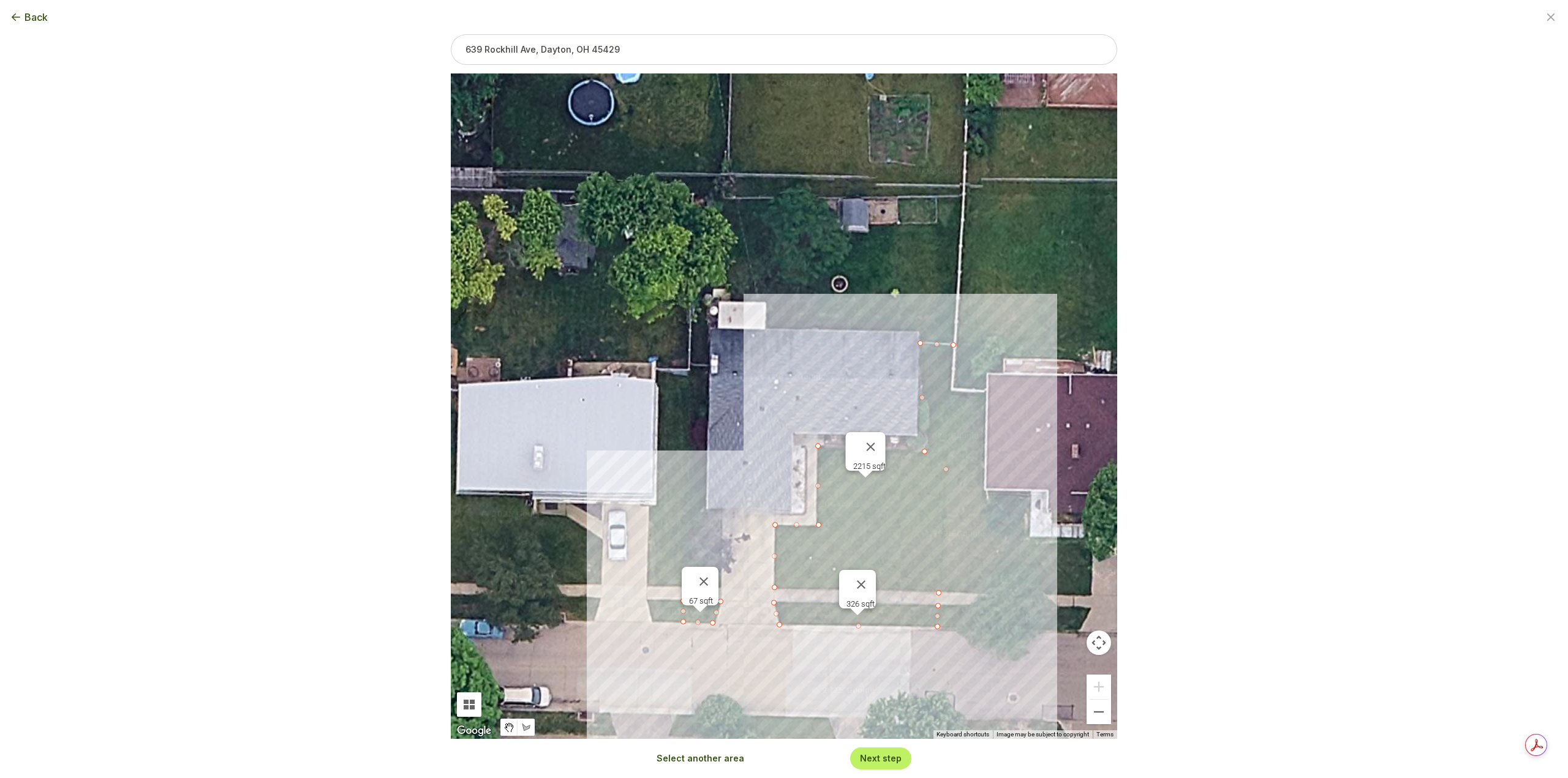
drag, startPoint x: 706, startPoint y: 576, endPoint x: 743, endPoint y: 587, distance: 38.6
click at [706, 576] on button "Close" at bounding box center [703, 581] width 29 height 29
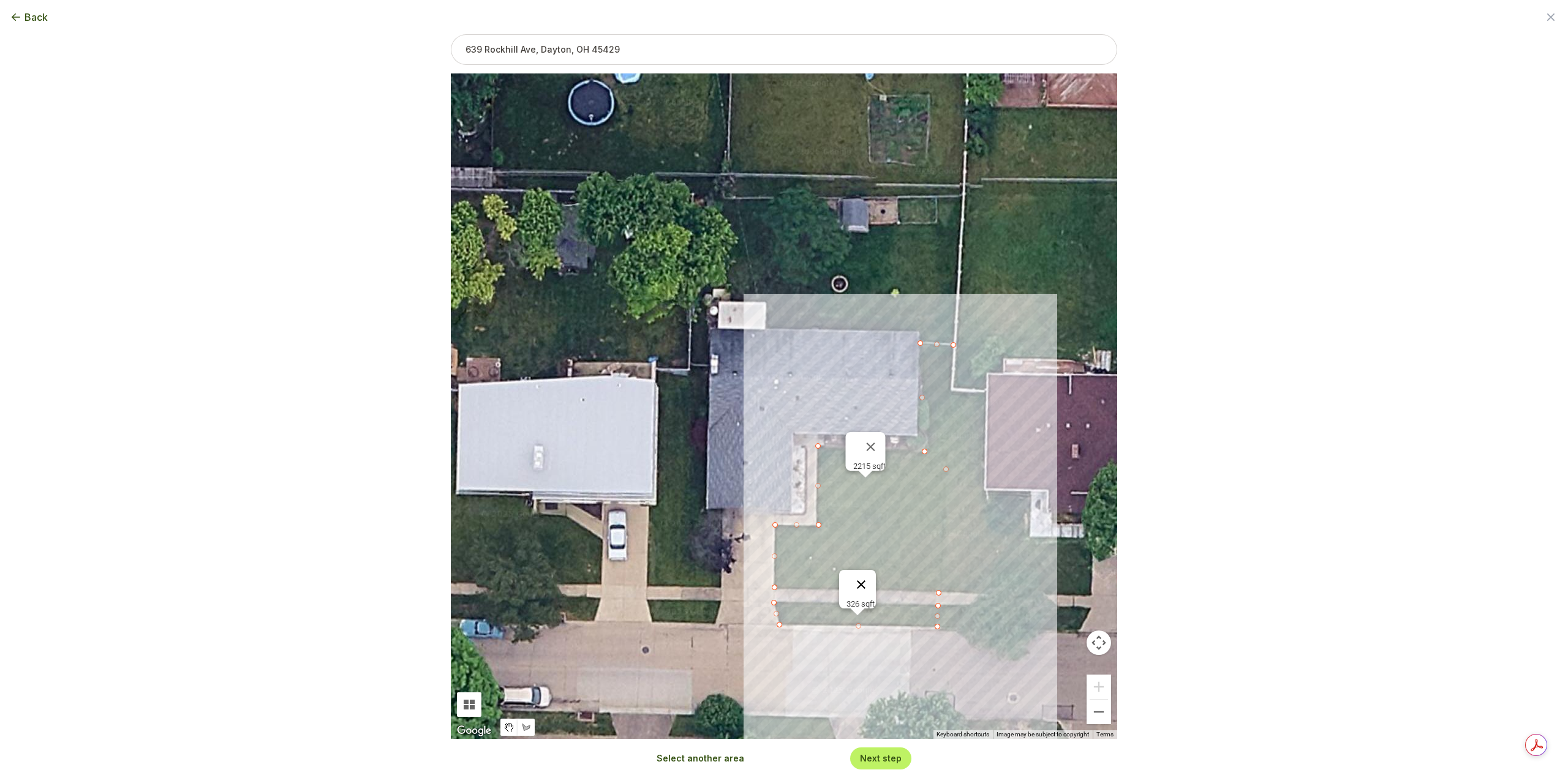
click at [865, 579] on button "Close" at bounding box center [861, 584] width 29 height 29
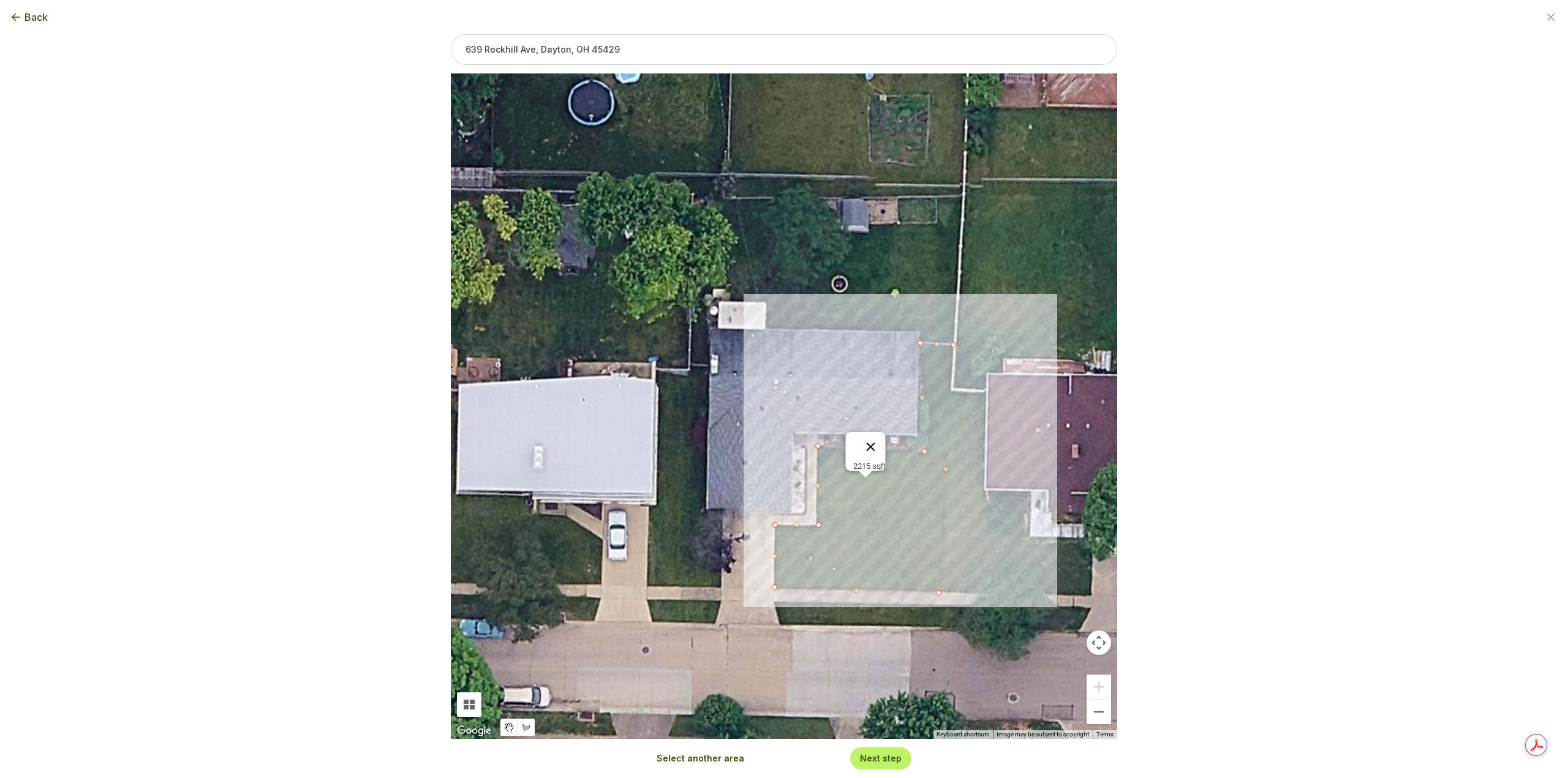
click at [876, 434] on button "Close" at bounding box center [870, 446] width 29 height 29
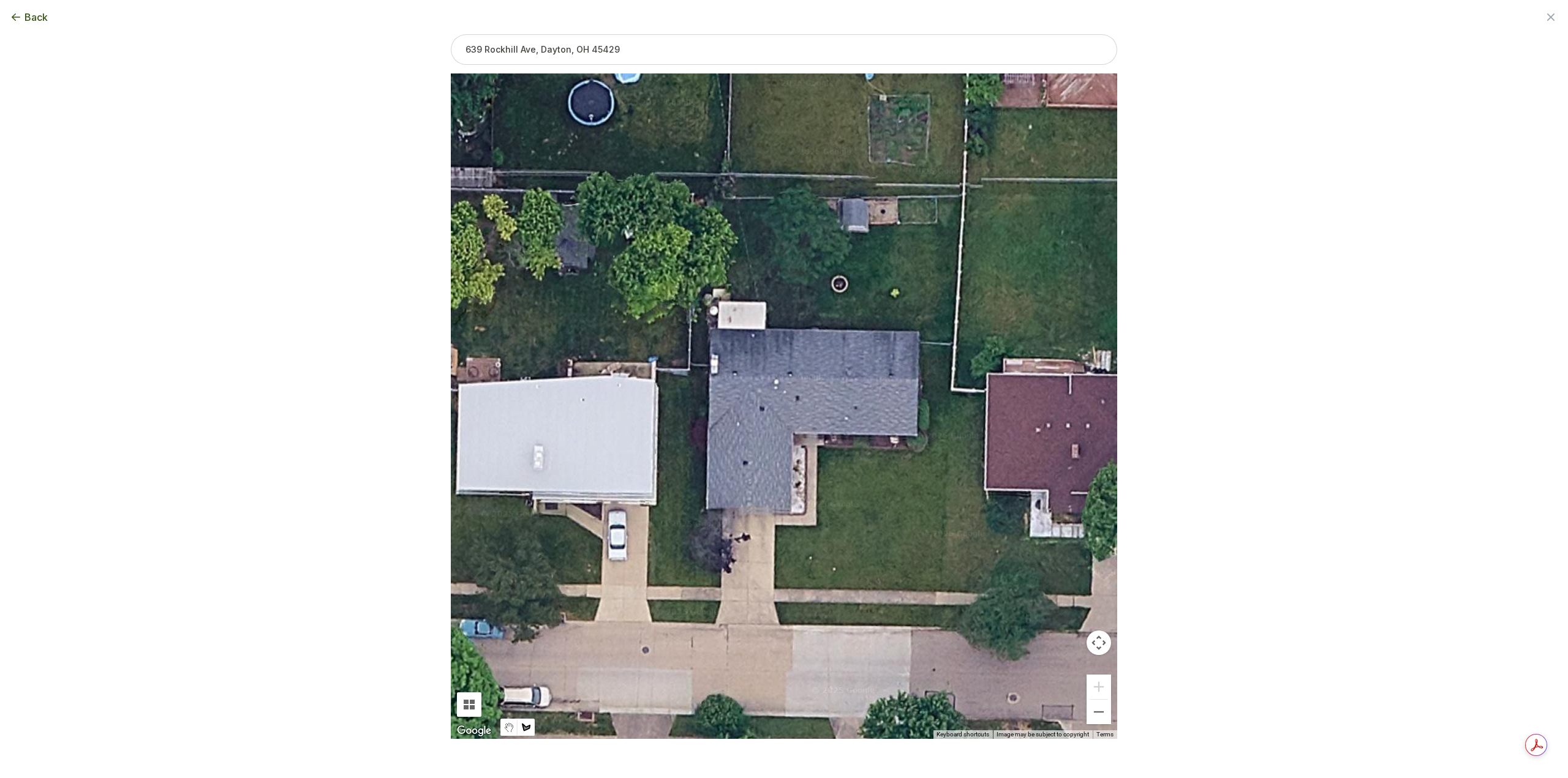
click at [918, 329] on div at bounding box center [784, 405] width 666 height 665
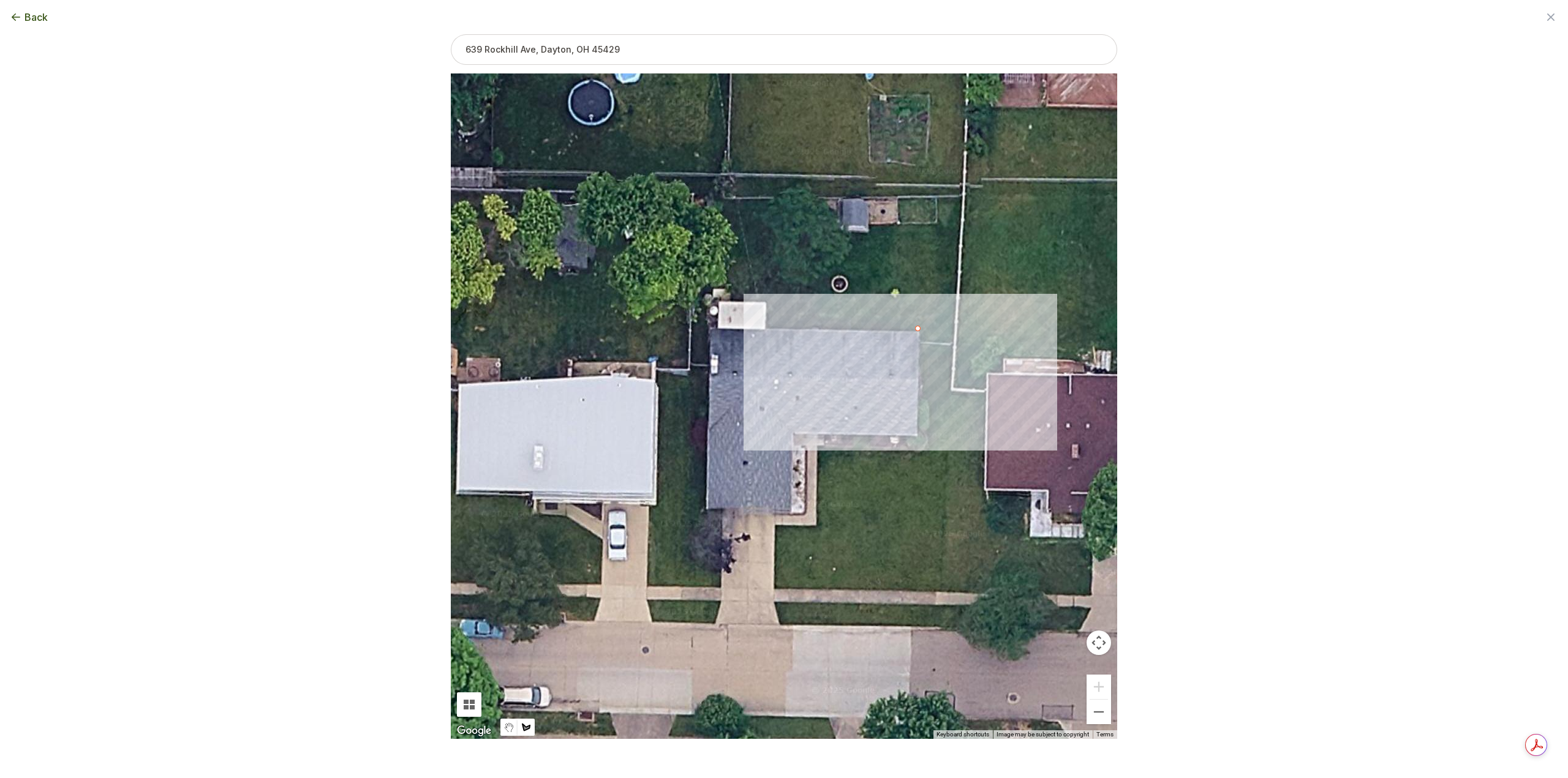
click at [770, 325] on div at bounding box center [784, 405] width 666 height 665
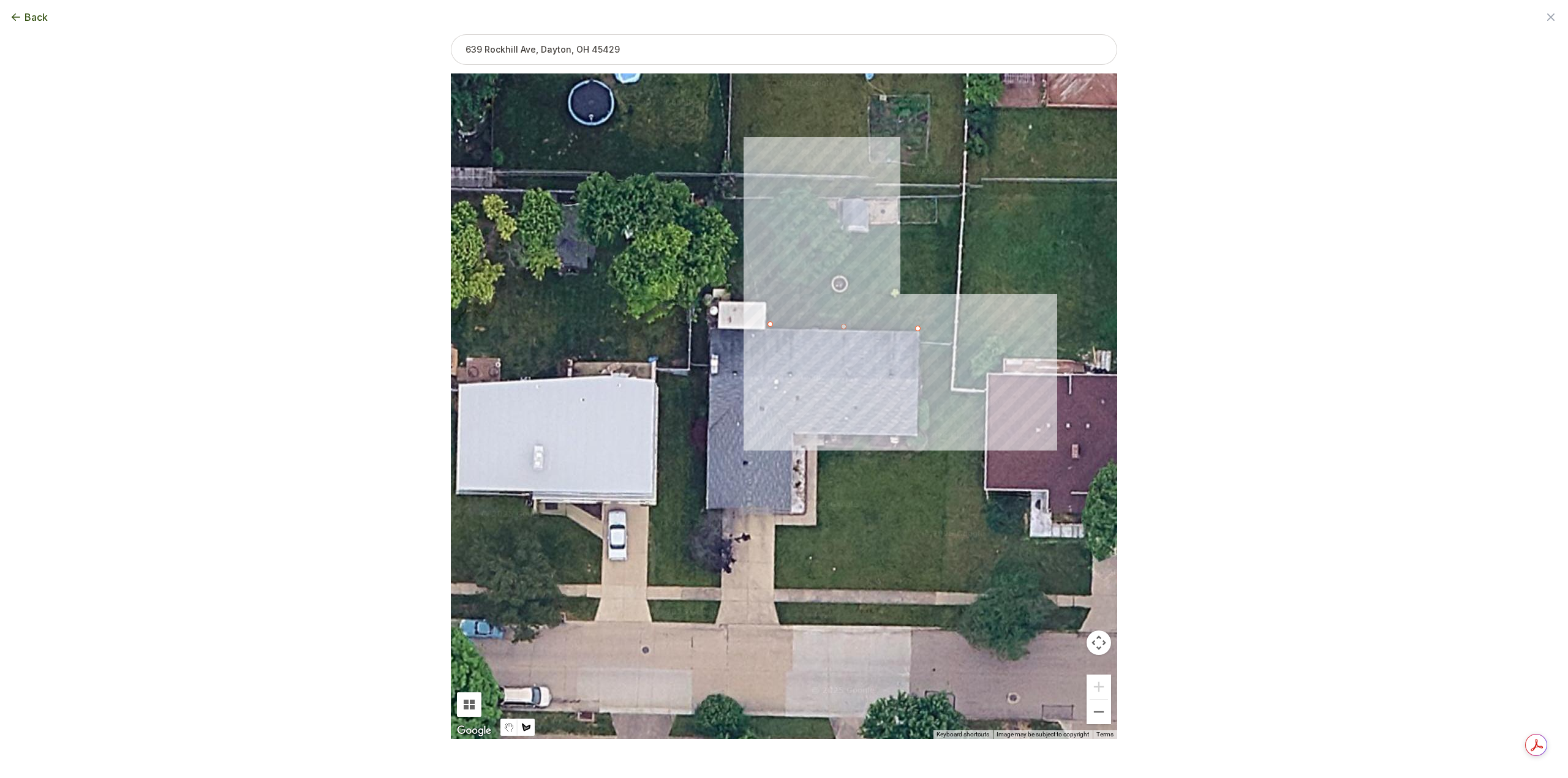
click at [770, 301] on div at bounding box center [784, 405] width 666 height 665
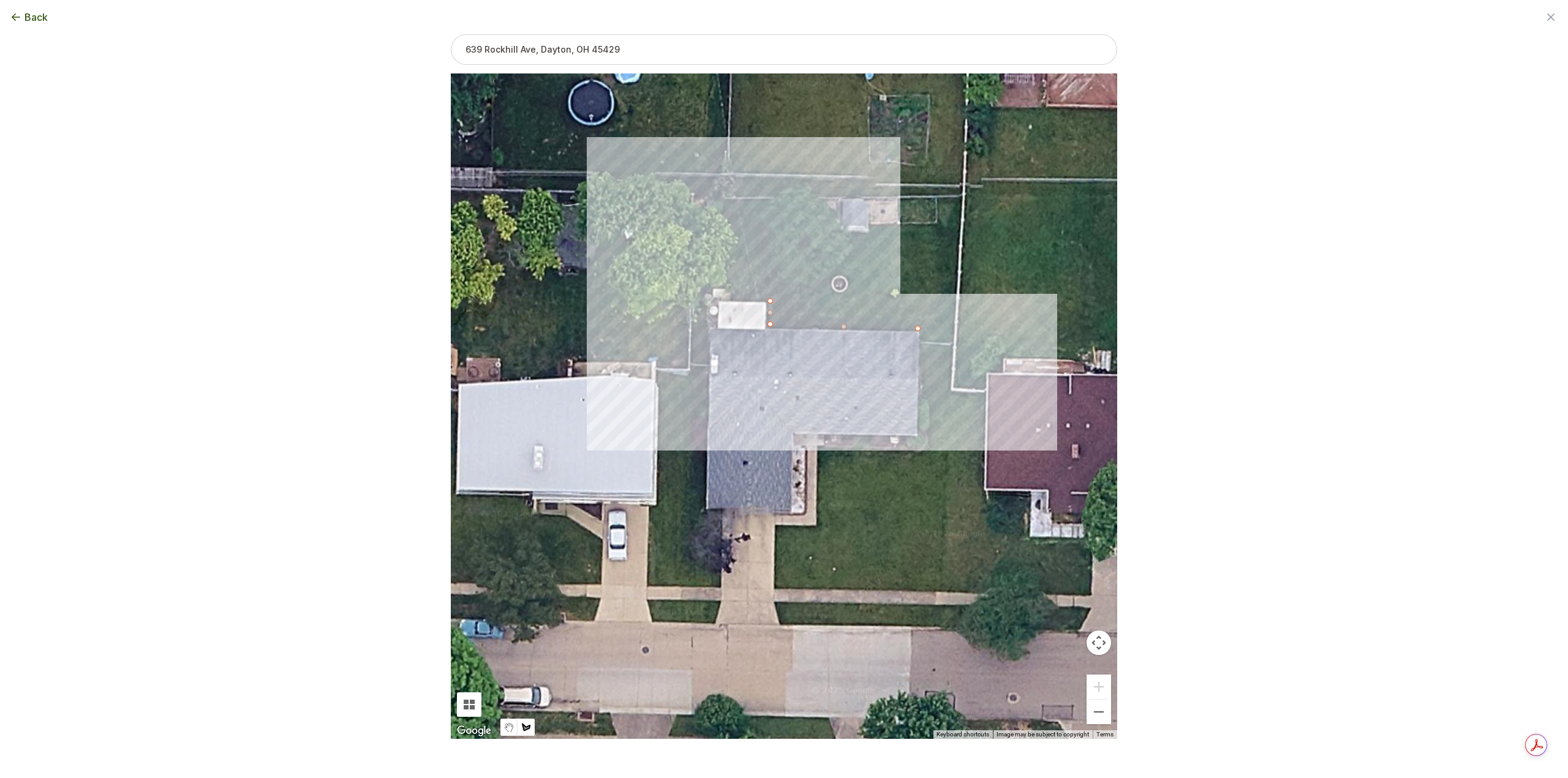
click at [733, 299] on div at bounding box center [784, 405] width 666 height 665
click at [727, 287] on div at bounding box center [784, 405] width 666 height 665
click at [712, 287] on div at bounding box center [784, 405] width 666 height 665
click at [707, 300] on div at bounding box center [784, 405] width 666 height 665
click at [708, 364] on div at bounding box center [784, 405] width 666 height 665
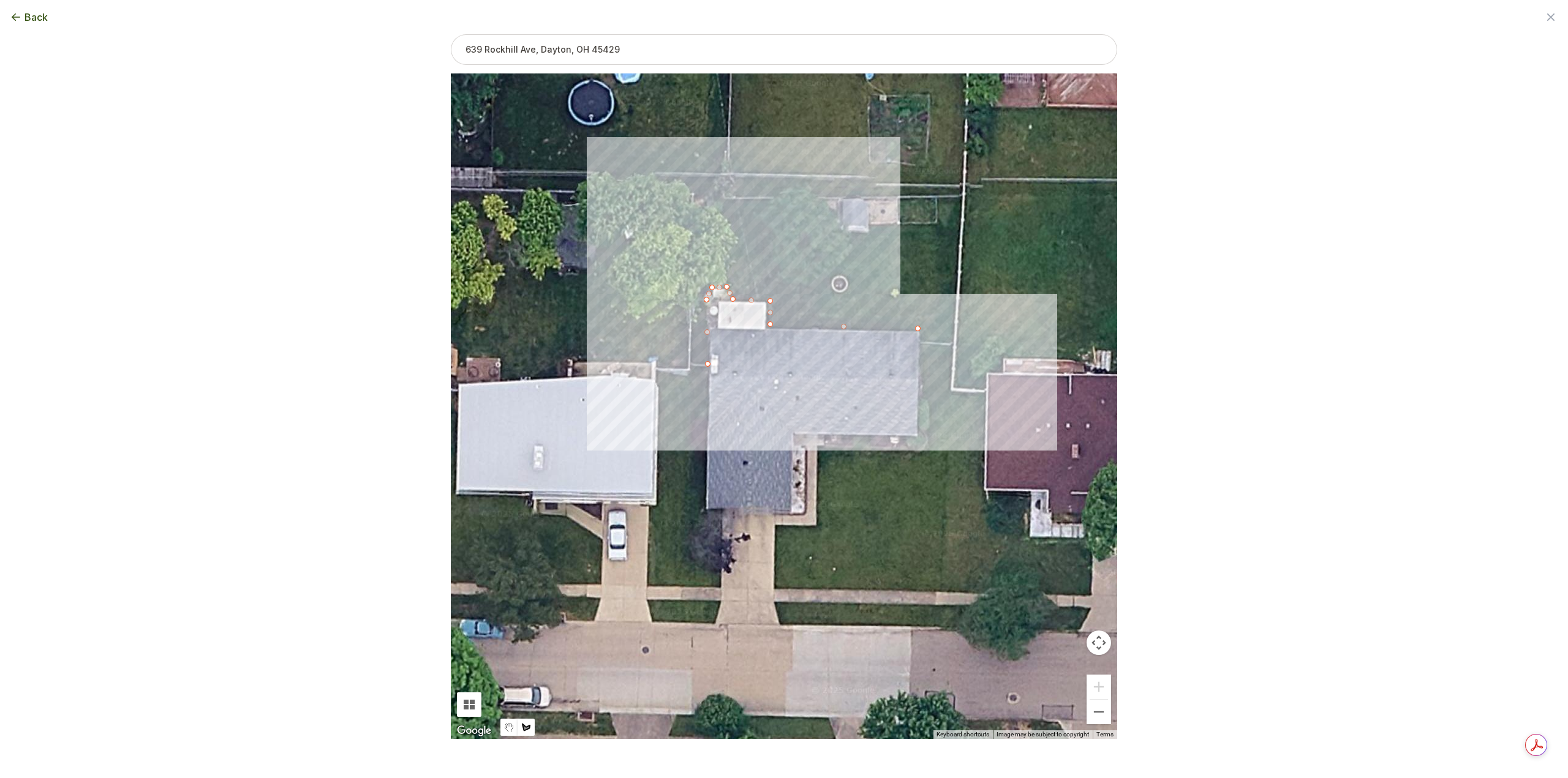
click at [691, 365] on div at bounding box center [784, 405] width 666 height 665
click at [692, 212] on div at bounding box center [784, 405] width 666 height 665
click at [716, 214] on div at bounding box center [784, 405] width 666 height 665
click at [716, 201] on div at bounding box center [784, 405] width 666 height 665
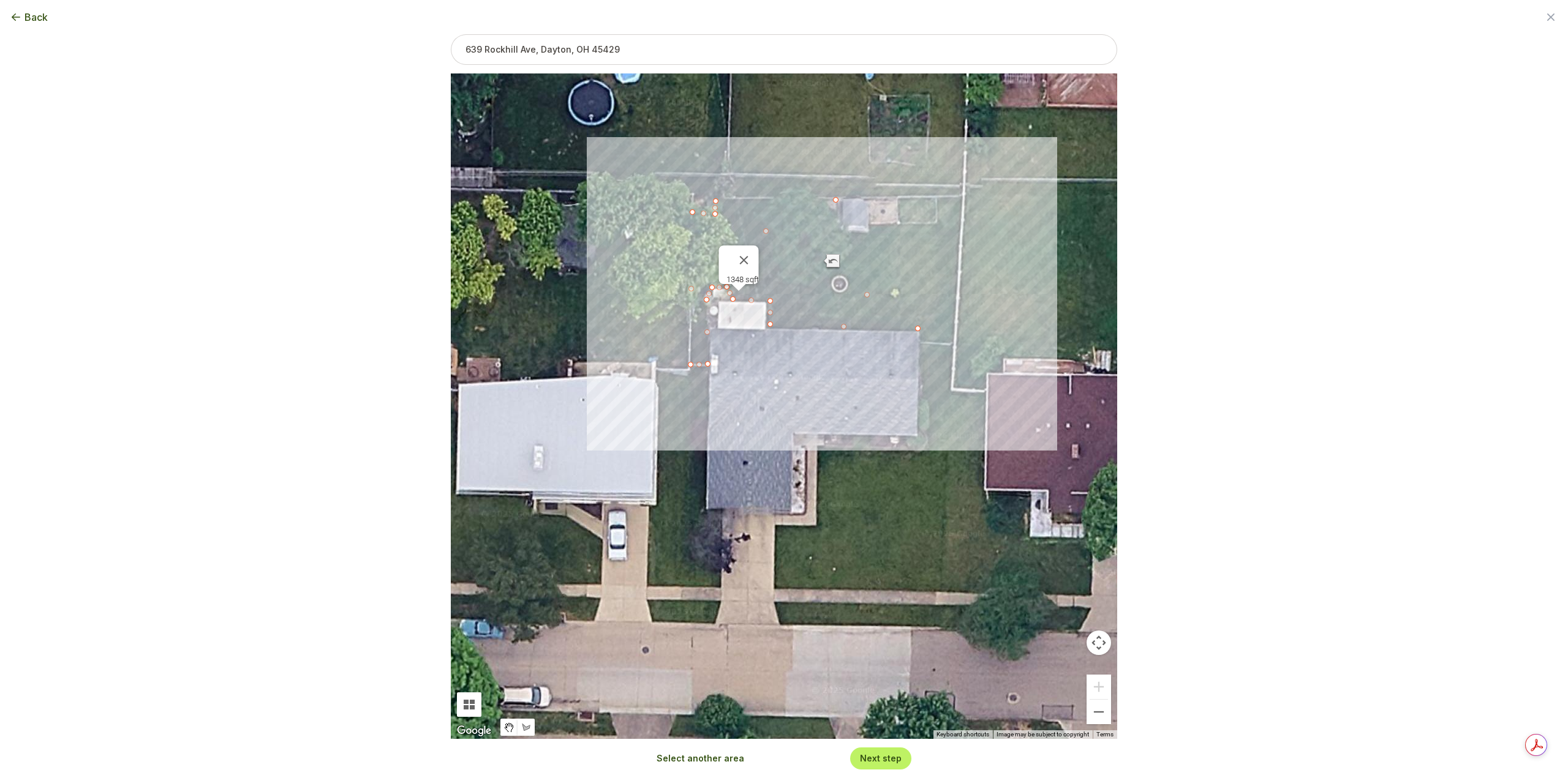
drag, startPoint x: 815, startPoint y: 260, endPoint x: 840, endPoint y: 208, distance: 57.7
drag, startPoint x: 877, startPoint y: 264, endPoint x: 835, endPoint y: 229, distance: 54.7
drag, startPoint x: 878, startPoint y: 276, endPoint x: 869, endPoint y: 231, distance: 45.9
drag, startPoint x: 891, startPoint y: 281, endPoint x: 869, endPoint y: 222, distance: 63.0
drag, startPoint x: 893, startPoint y: 275, endPoint x: 899, endPoint y: 221, distance: 54.3
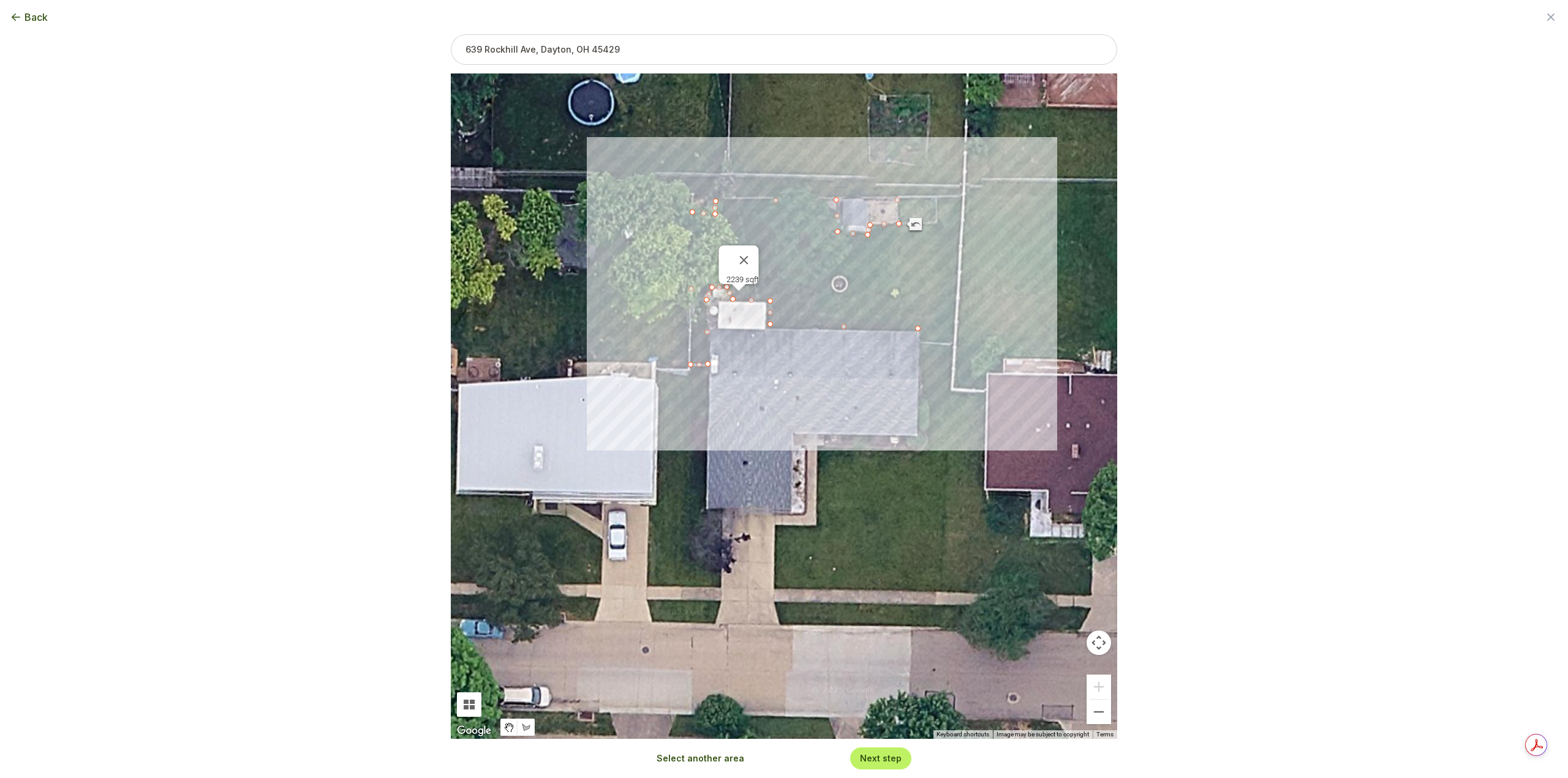
drag, startPoint x: 908, startPoint y: 274, endPoint x: 897, endPoint y: 198, distance: 76.8
drag, startPoint x: 908, startPoint y: 263, endPoint x: 961, endPoint y: 196, distance: 85.4
drag, startPoint x: 939, startPoint y: 261, endPoint x: 950, endPoint y: 340, distance: 79.8
drag, startPoint x: 933, startPoint y: 333, endPoint x: 917, endPoint y: 340, distance: 17.5
type input "2893"
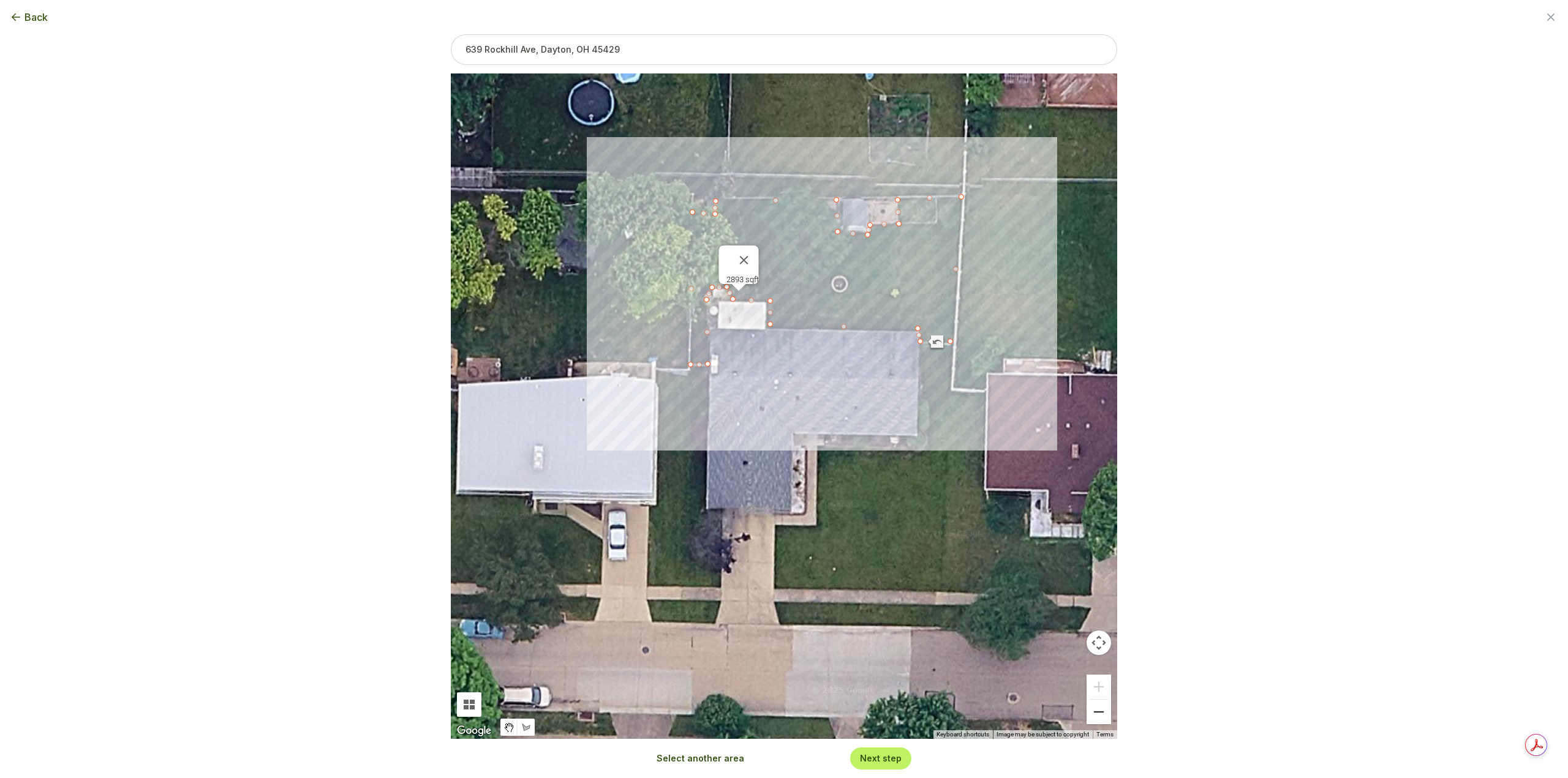
click at [1094, 721] on button "Zoom out" at bounding box center [1098, 712] width 25 height 25
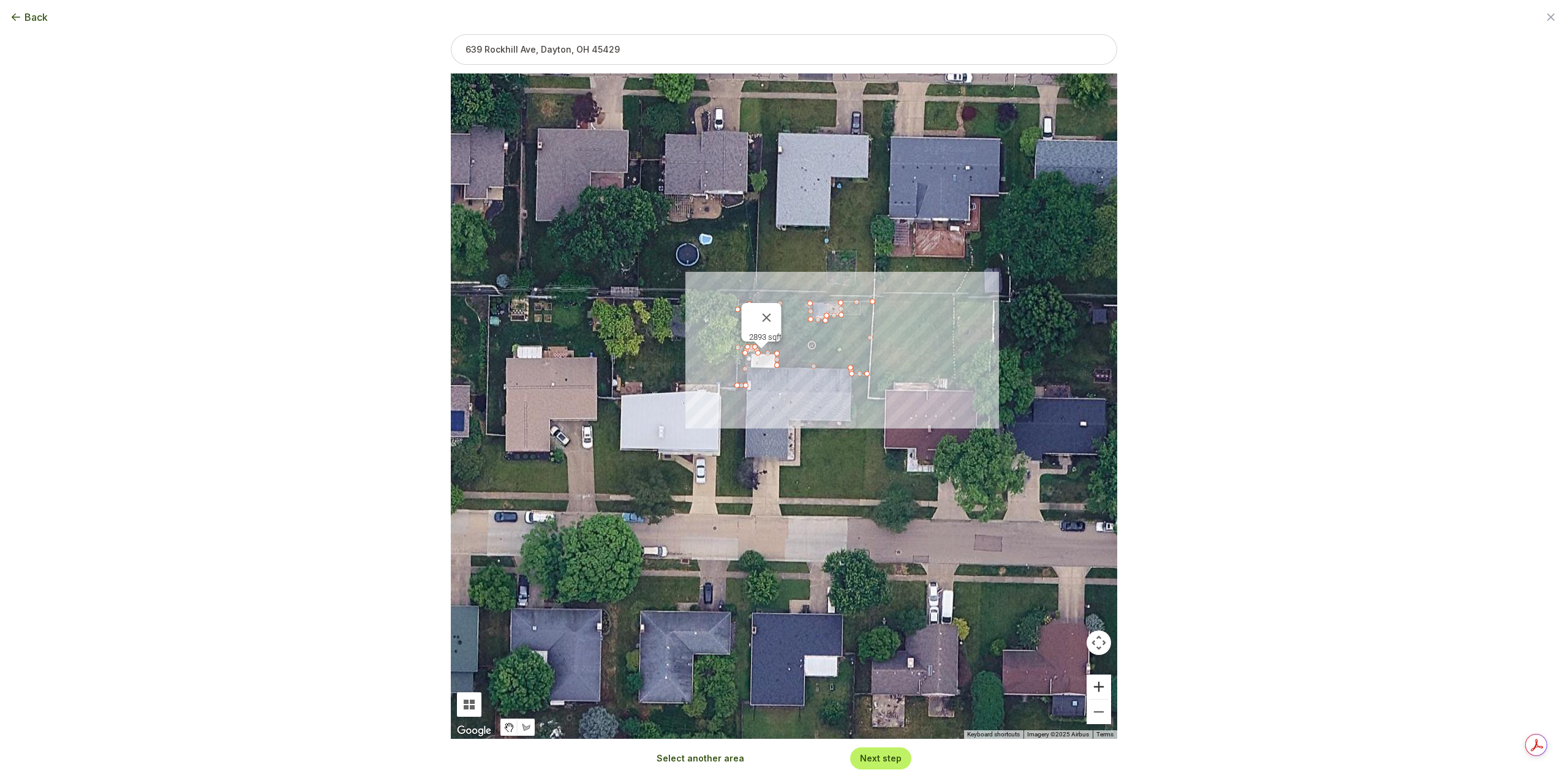
click at [1104, 687] on button "Zoom in" at bounding box center [1098, 686] width 25 height 25
